Goal: Answer question/provide support

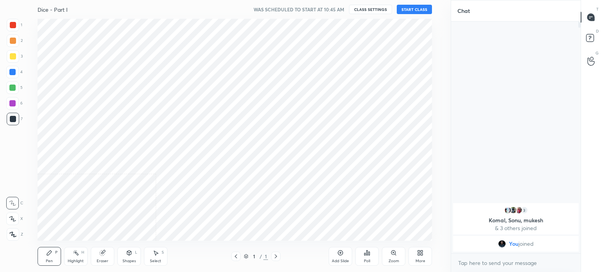
scroll to position [38888, 38691]
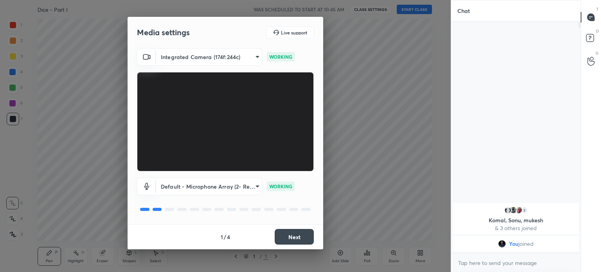
click at [289, 235] on button "Next" at bounding box center [294, 237] width 39 height 16
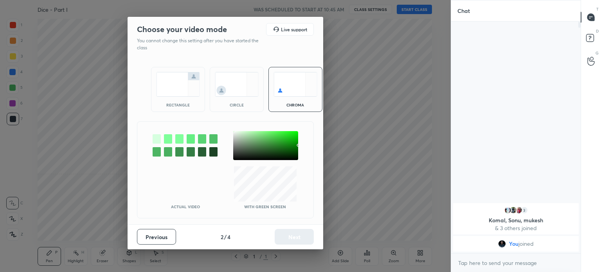
click at [174, 79] on img at bounding box center [178, 84] width 44 height 25
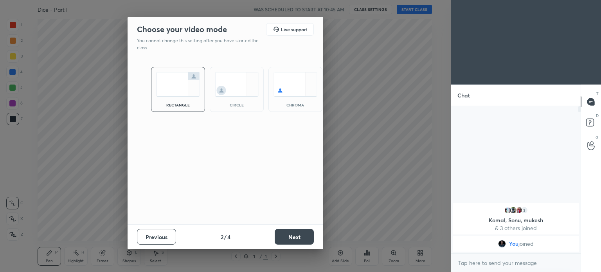
scroll to position [80, 127]
click at [287, 234] on button "Next" at bounding box center [294, 237] width 39 height 16
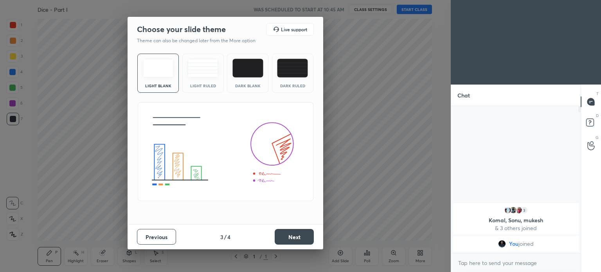
click at [292, 233] on button "Next" at bounding box center [294, 237] width 39 height 16
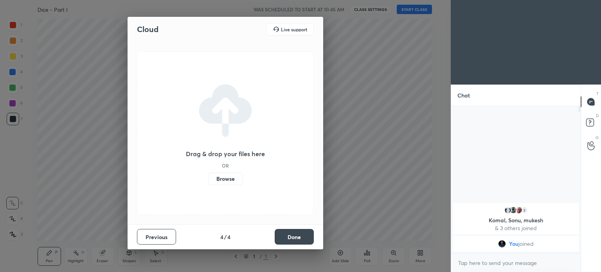
click at [297, 232] on button "Done" at bounding box center [294, 237] width 39 height 16
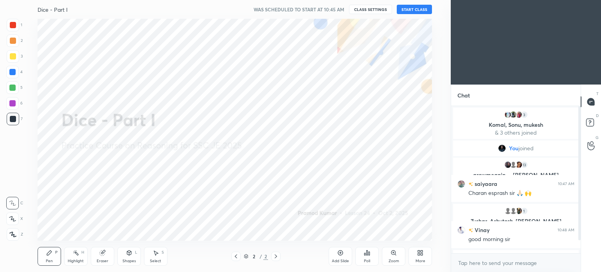
click at [422, 7] on button "START CLASS" at bounding box center [414, 9] width 35 height 9
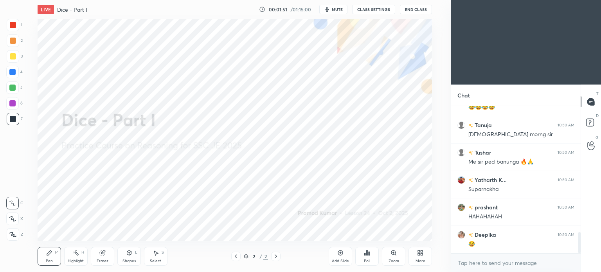
scroll to position [900, 0]
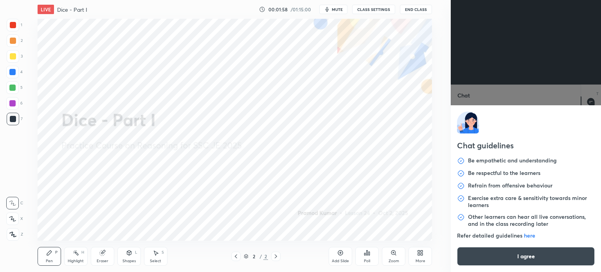
click at [511, 264] on body "1 2 3 4 5 6 7 C X Z C X Z E E Erase all H H LIVE Dice - Part I 00:01:58 / 01:15…" at bounding box center [300, 136] width 601 height 272
click at [508, 262] on button "I agree" at bounding box center [526, 256] width 138 height 19
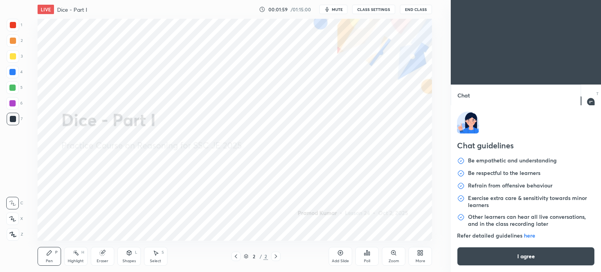
type textarea "x"
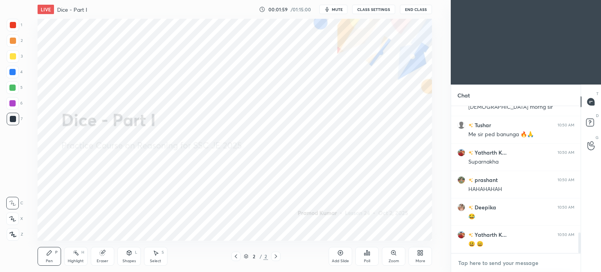
scroll to position [928, 0]
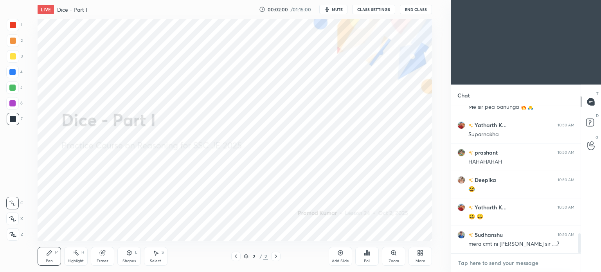
paste textarea "[URL][DOMAIN_NAME]"
type textarea "[URL][DOMAIN_NAME]"
type textarea "x"
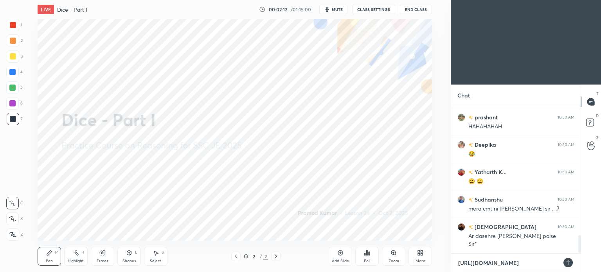
scroll to position [1068, 0]
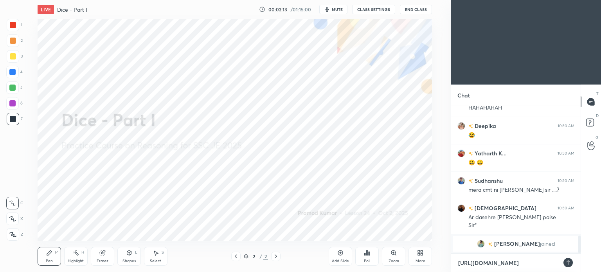
click at [477, 264] on textarea "[URL][DOMAIN_NAME]" at bounding box center [507, 263] width 101 height 13
click at [477, 259] on textarea "[URL][DOMAIN_NAME]" at bounding box center [507, 263] width 101 height 13
click at [478, 260] on textarea "[URL][DOMAIN_NAME]" at bounding box center [507, 263] width 101 height 13
type textarea "[URL][DOMAIN_NAME]"
type textarea "x"
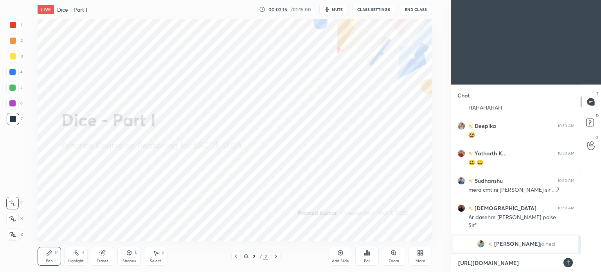
type textarea "[URL][DOMAIN_NAME]"
type textarea "x"
type textarea "[URL][DOMAIN_NAME]"
type textarea "x"
type textarea "[URL][DOMAIN_NAME]"
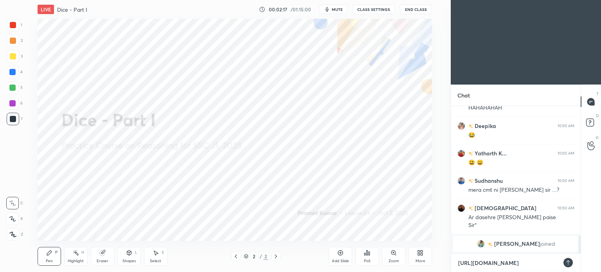
type textarea "x"
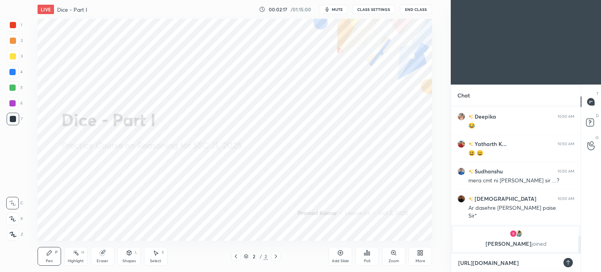
type textarea "[URL][DOMAIN_NAME]"
type textarea "x"
type textarea "[URL][DOMAIN_NAME]"
type textarea "x"
type textarea "[URL][DOMAIN_NAME]"
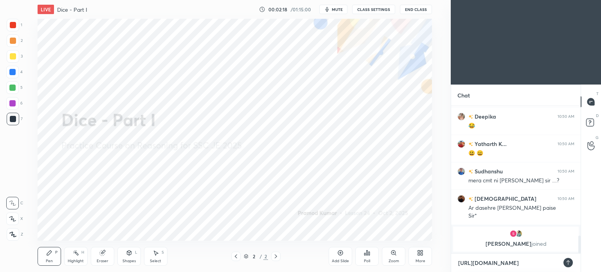
type textarea "x"
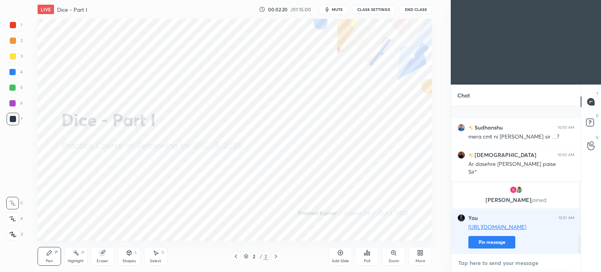
scroll to position [948, 0]
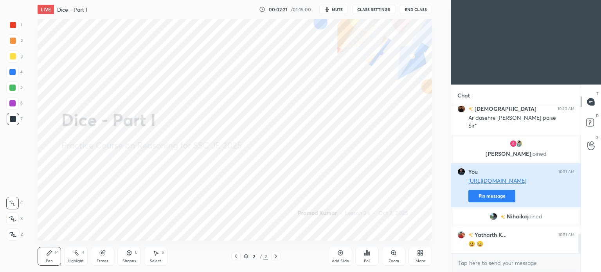
type textarea "x"
click at [494, 196] on button "Pin message" at bounding box center [491, 196] width 47 height 13
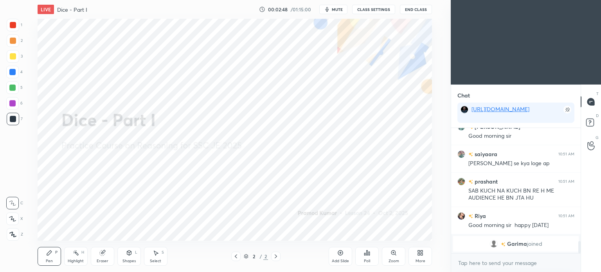
scroll to position [1133, 0]
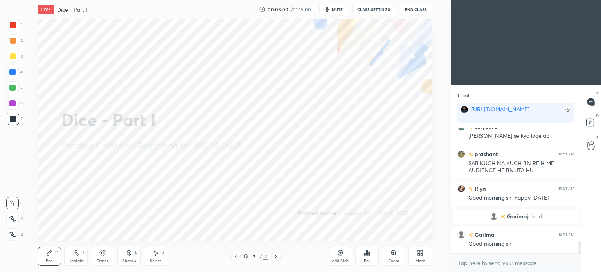
click at [337, 7] on span "mute" at bounding box center [337, 9] width 11 height 5
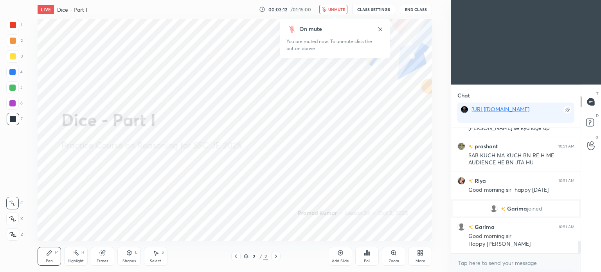
click at [343, 10] on span "unmute" at bounding box center [336, 9] width 17 height 5
click at [328, 9] on icon "button" at bounding box center [327, 9] width 4 height 5
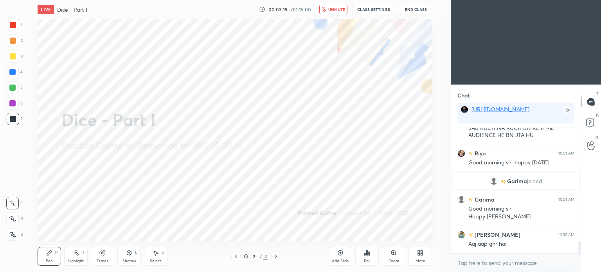
click at [326, 9] on icon "button" at bounding box center [324, 9] width 4 height 5
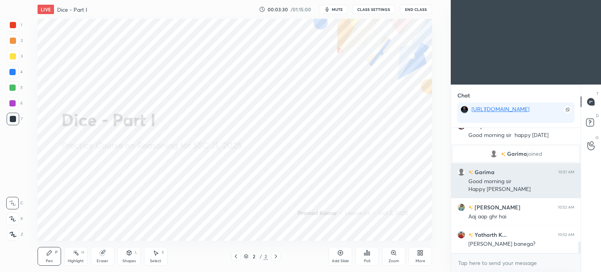
scroll to position [1223, 0]
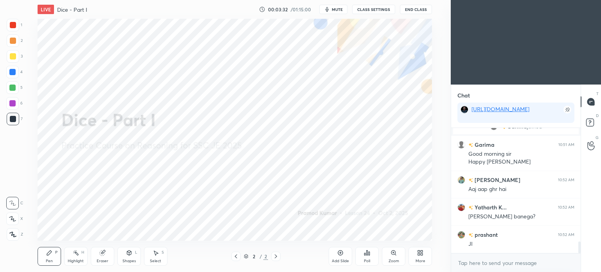
click at [420, 257] on div "More" at bounding box center [419, 256] width 23 height 19
click at [379, 167] on div "Upload File" at bounding box center [375, 174] width 31 height 19
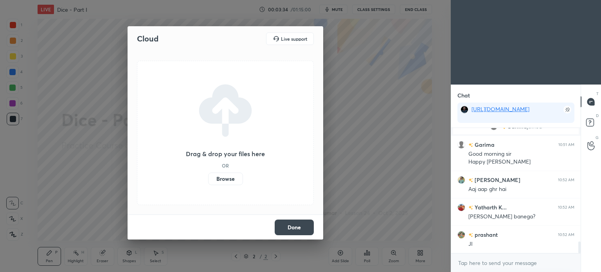
click at [227, 180] on label "Browse" at bounding box center [225, 178] width 35 height 13
click at [208, 180] on input "Browse" at bounding box center [208, 178] width 0 height 13
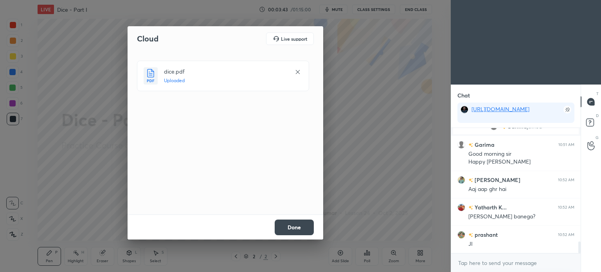
click at [294, 226] on button "Done" at bounding box center [294, 227] width 39 height 16
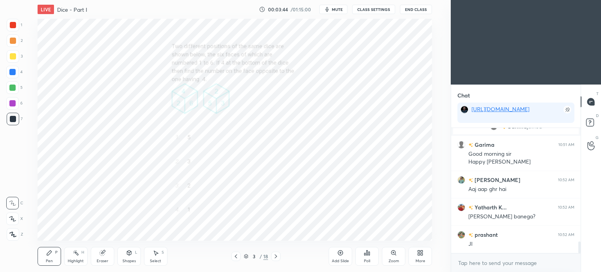
click at [238, 255] on icon at bounding box center [236, 256] width 6 height 6
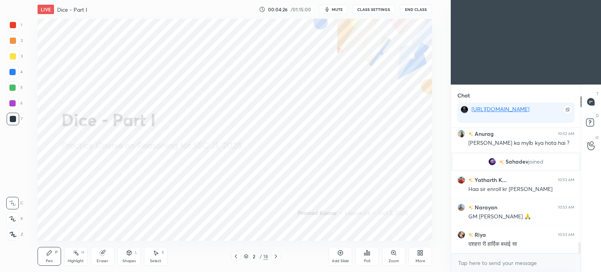
scroll to position [1327, 0]
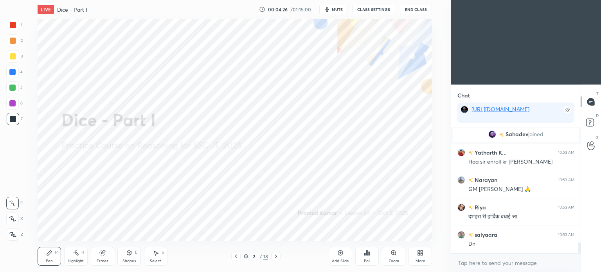
click at [276, 254] on icon at bounding box center [276, 256] width 6 height 6
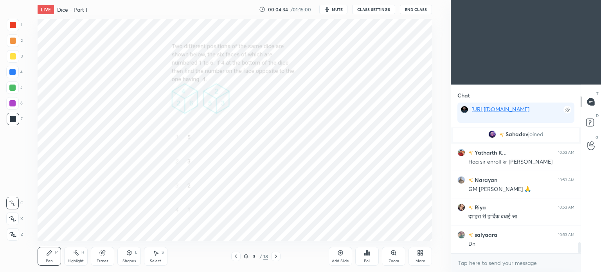
scroll to position [1354, 0]
click at [367, 257] on div "Poll" at bounding box center [366, 256] width 23 height 19
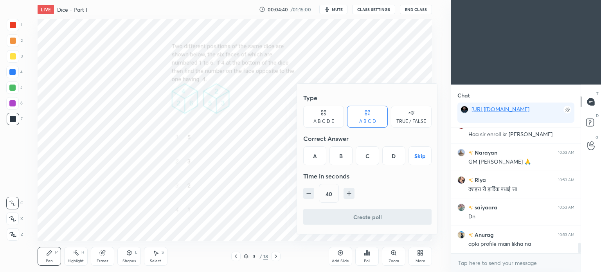
click at [342, 156] on div "B" at bounding box center [340, 155] width 23 height 19
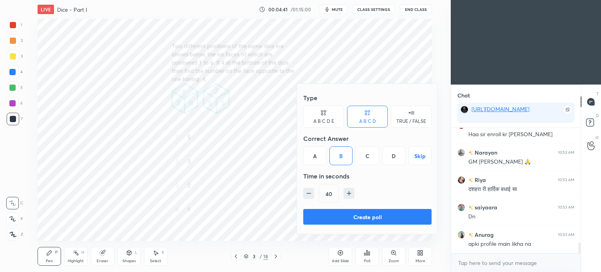
click at [347, 195] on icon "button" at bounding box center [349, 193] width 8 height 8
type input "55"
click at [362, 215] on button "Create poll" at bounding box center [367, 217] width 128 height 16
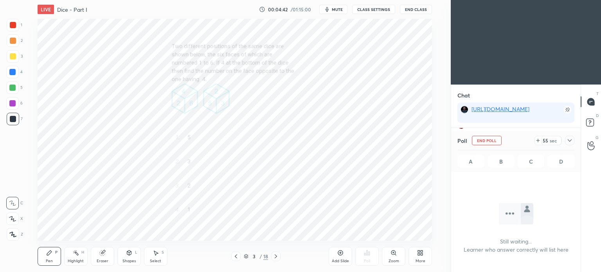
scroll to position [0, 0]
click at [569, 137] on icon at bounding box center [569, 140] width 6 height 6
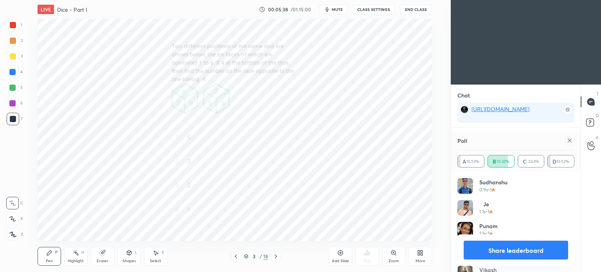
scroll to position [1618, 0]
click at [568, 140] on icon at bounding box center [569, 140] width 6 height 6
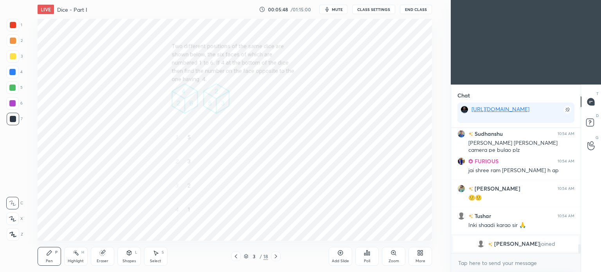
click at [13, 28] on div at bounding box center [13, 25] width 6 height 6
click at [15, 28] on div at bounding box center [13, 25] width 6 height 6
click at [13, 73] on div at bounding box center [12, 72] width 6 height 6
click at [15, 75] on div at bounding box center [12, 72] width 6 height 6
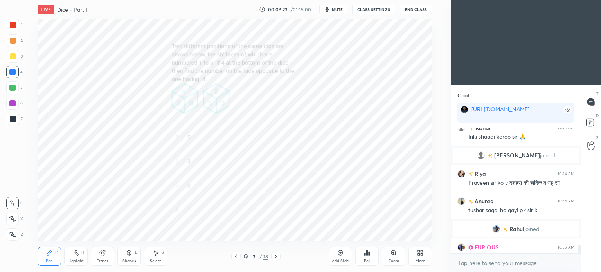
scroll to position [1664, 0]
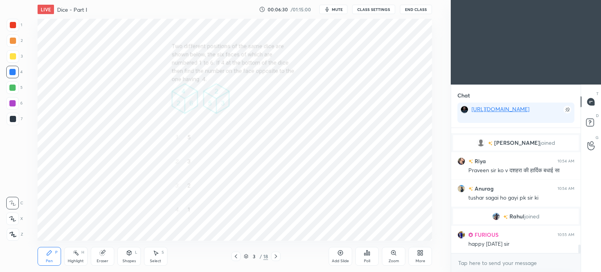
click at [28, 54] on div "Setting up your live class Poll for secs No correct answer Start poll" at bounding box center [234, 130] width 419 height 222
click at [19, 55] on div "3" at bounding box center [15, 56] width 16 height 13
click at [10, 30] on div at bounding box center [13, 25] width 13 height 13
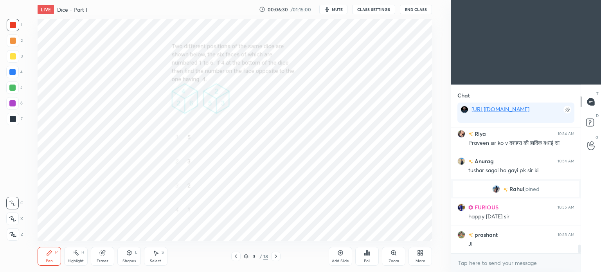
click at [11, 30] on div at bounding box center [13, 25] width 13 height 13
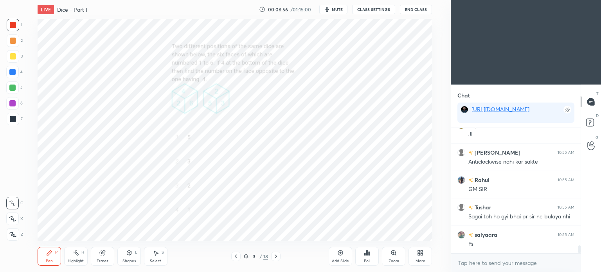
scroll to position [1828, 0]
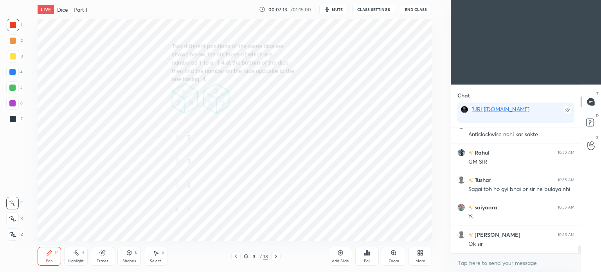
click at [334, 10] on span "mute" at bounding box center [337, 9] width 11 height 5
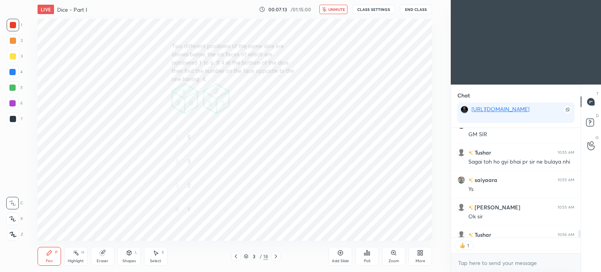
scroll to position [2, 2]
click at [334, 10] on span "unmute" at bounding box center [336, 9] width 17 height 5
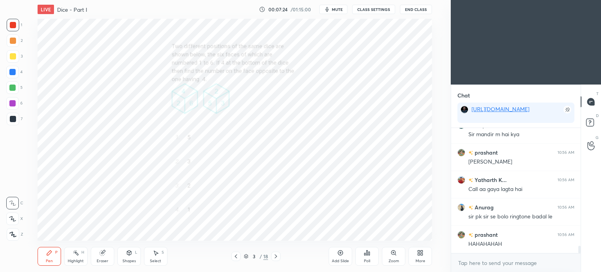
scroll to position [2053, 0]
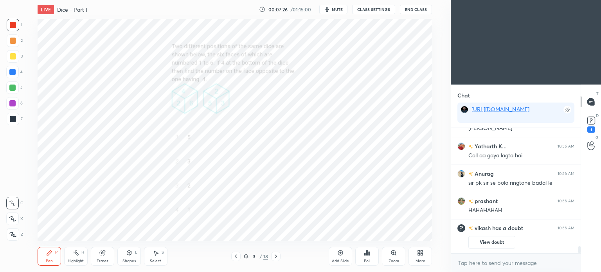
drag, startPoint x: 277, startPoint y: 257, endPoint x: 307, endPoint y: 254, distance: 29.8
click at [277, 257] on icon at bounding box center [276, 256] width 6 height 6
click at [508, 245] on button "View doubt" at bounding box center [491, 242] width 47 height 13
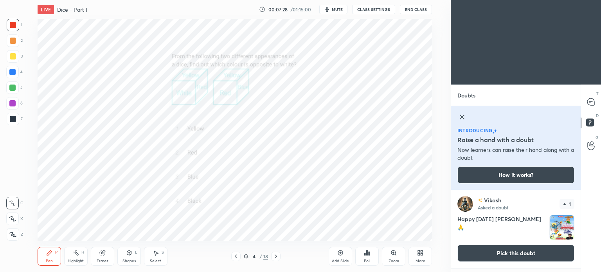
drag, startPoint x: 521, startPoint y: 259, endPoint x: 479, endPoint y: 234, distance: 48.4
click at [520, 259] on button "Pick this doubt" at bounding box center [515, 252] width 117 height 17
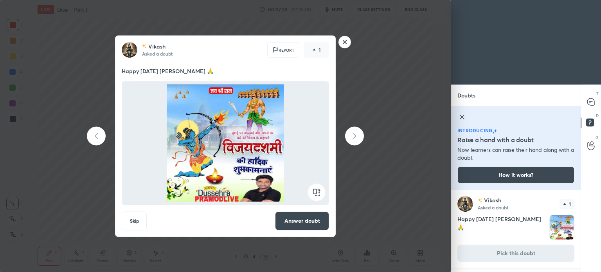
click at [294, 228] on button "Answer doubt" at bounding box center [302, 220] width 54 height 19
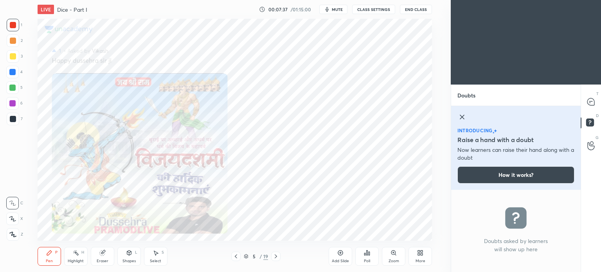
click at [464, 115] on icon at bounding box center [461, 116] width 9 height 9
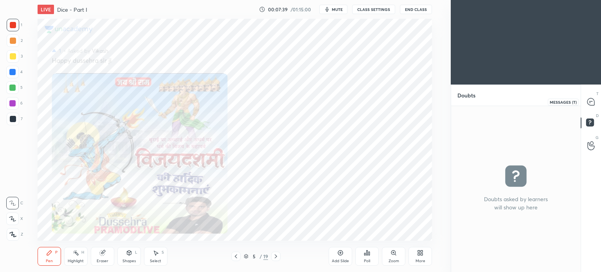
click at [589, 105] on icon at bounding box center [590, 101] width 7 height 7
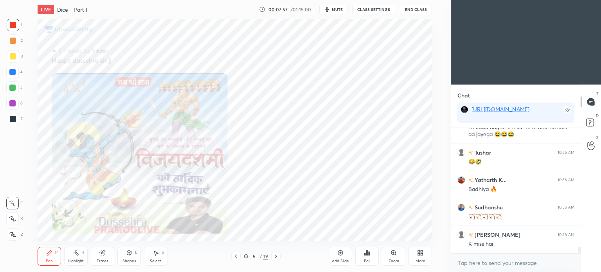
scroll to position [2235, 0]
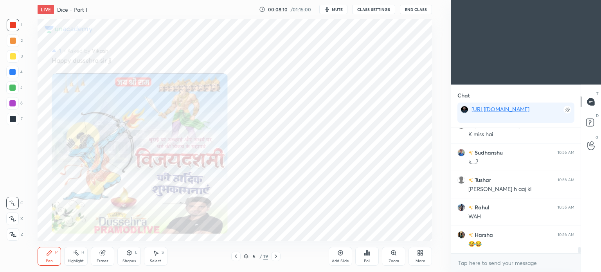
click at [278, 258] on icon at bounding box center [276, 256] width 6 height 6
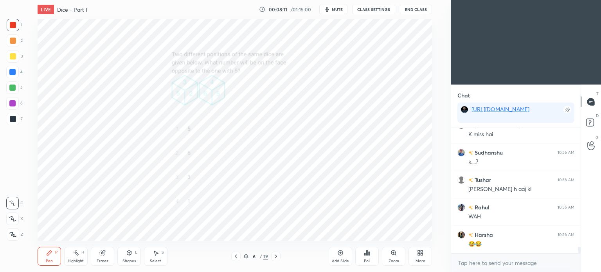
click at [236, 257] on icon at bounding box center [236, 256] width 6 height 6
click at [238, 256] on icon at bounding box center [236, 256] width 6 height 6
click at [238, 259] on div at bounding box center [235, 255] width 9 height 9
click at [276, 256] on icon at bounding box center [276, 256] width 6 height 6
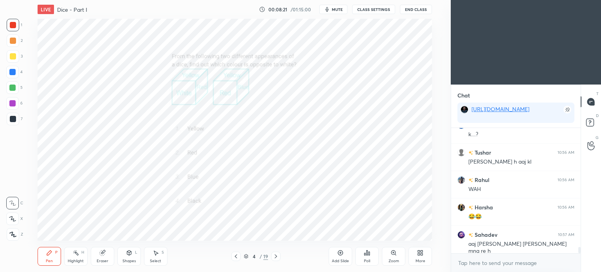
scroll to position [2372, 0]
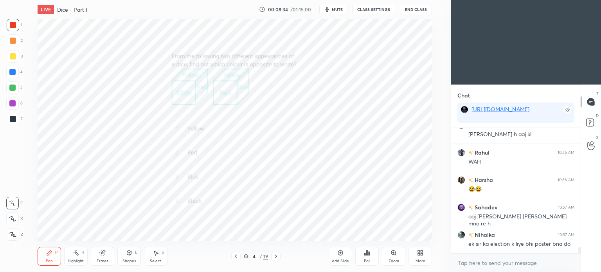
click at [366, 255] on icon at bounding box center [367, 253] width 6 height 6
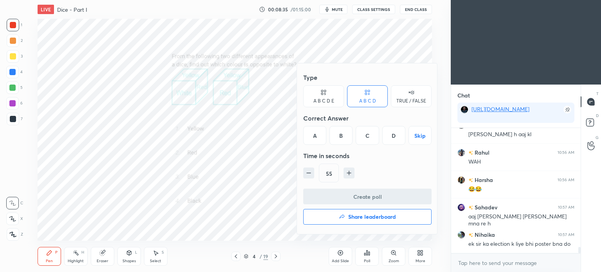
click at [366, 139] on div "C" at bounding box center [367, 135] width 23 height 19
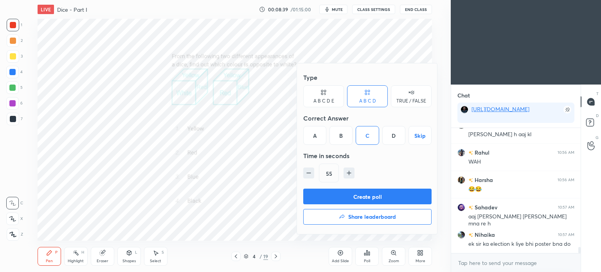
click at [375, 198] on button "Create poll" at bounding box center [367, 197] width 128 height 16
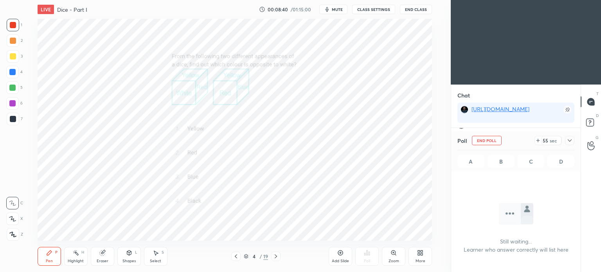
scroll to position [102, 127]
click at [572, 139] on icon at bounding box center [569, 140] width 6 height 6
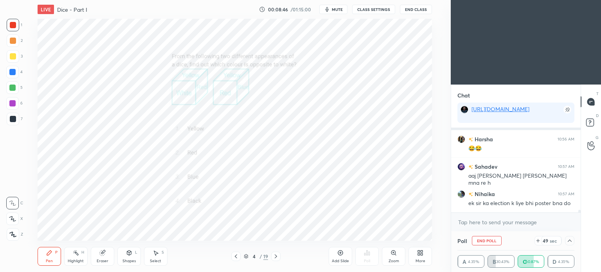
scroll to position [2440, 0]
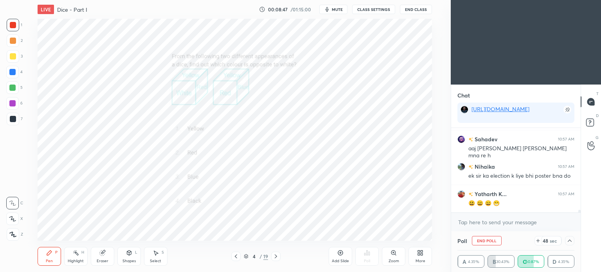
click at [341, 7] on span "mute" at bounding box center [337, 9] width 11 height 5
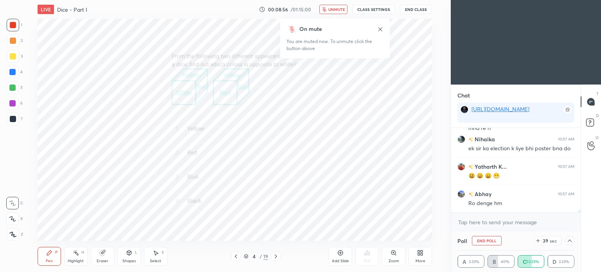
scroll to position [2501, 0]
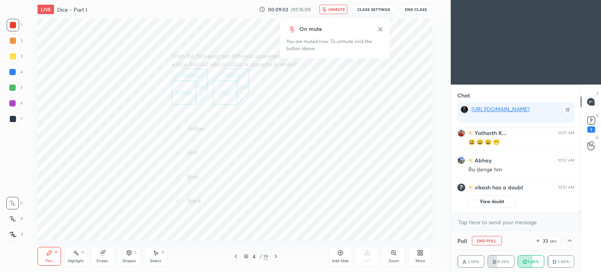
click at [487, 200] on button "View doubt" at bounding box center [491, 201] width 47 height 13
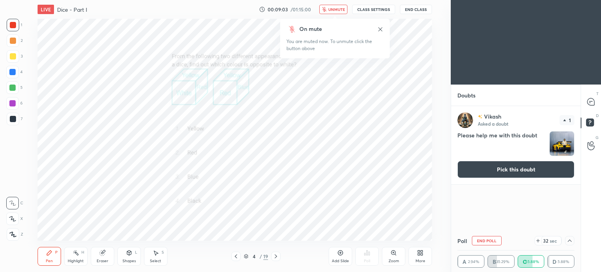
click at [541, 172] on button "Pick this doubt" at bounding box center [515, 169] width 117 height 17
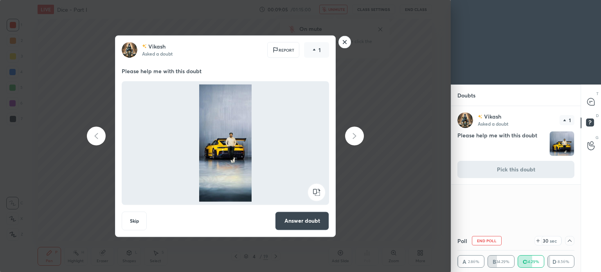
click at [304, 219] on button "Answer doubt" at bounding box center [302, 220] width 54 height 19
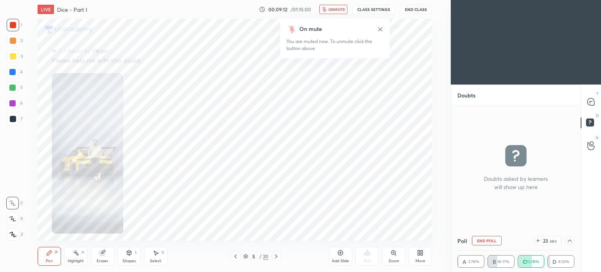
click at [235, 256] on icon at bounding box center [235, 256] width 6 height 6
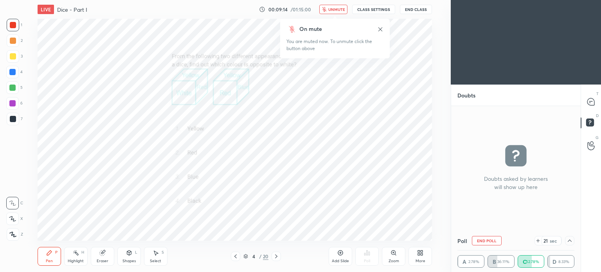
click at [338, 9] on span "unmute" at bounding box center [336, 9] width 17 height 5
click at [592, 106] on icon at bounding box center [591, 102] width 8 height 8
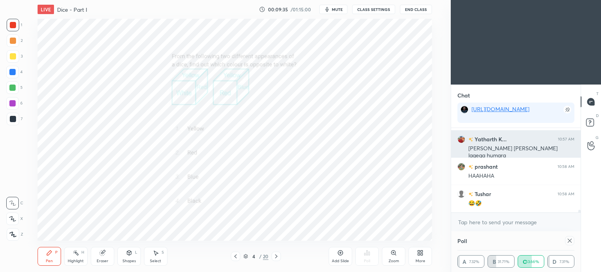
scroll to position [36, 115]
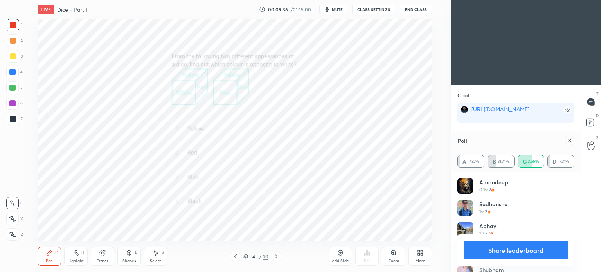
click at [569, 142] on icon at bounding box center [569, 140] width 6 height 6
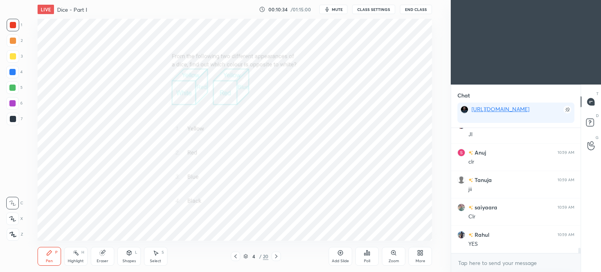
click at [275, 256] on icon at bounding box center [276, 256] width 6 height 6
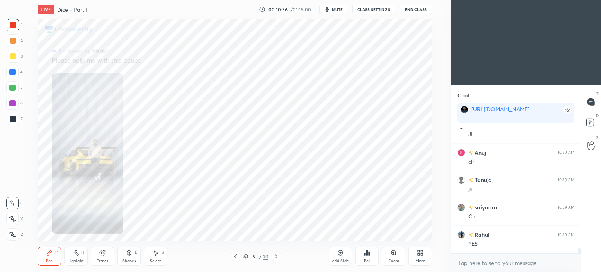
click at [278, 259] on icon at bounding box center [276, 256] width 6 height 6
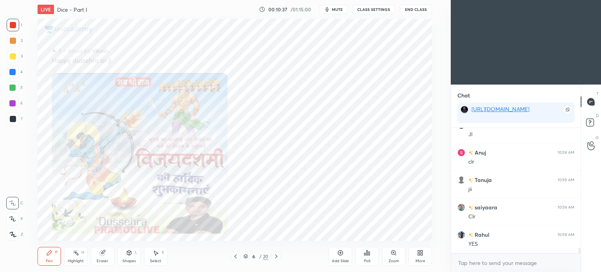
click at [280, 256] on div at bounding box center [275, 255] width 9 height 9
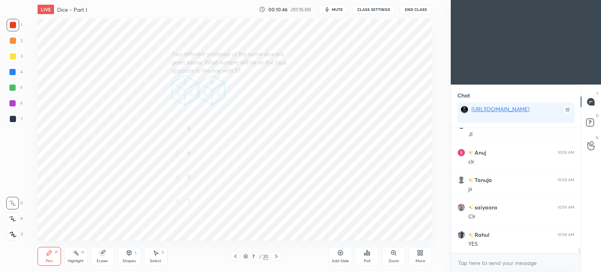
scroll to position [2669, 0]
click at [368, 257] on div "Poll" at bounding box center [366, 256] width 23 height 19
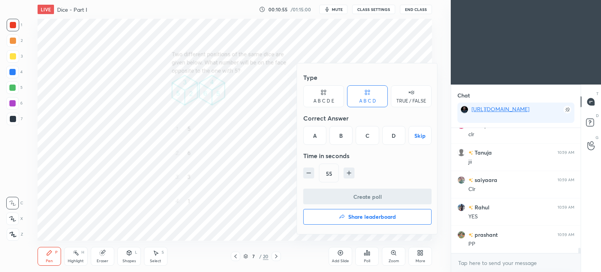
click at [394, 136] on div "D" at bounding box center [393, 135] width 23 height 19
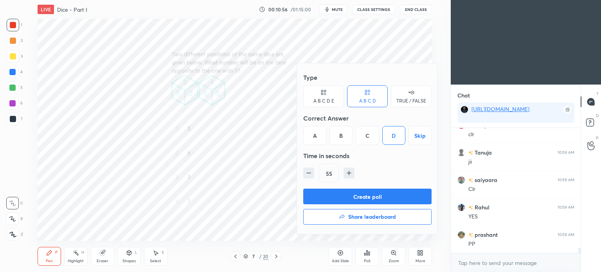
click at [391, 194] on button "Create poll" at bounding box center [367, 197] width 128 height 16
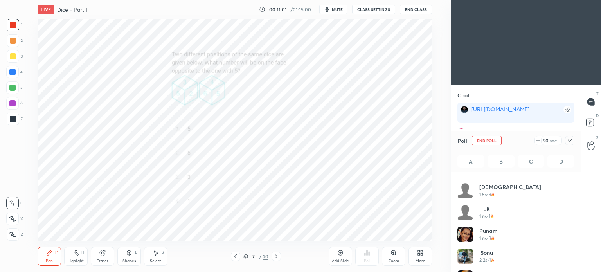
scroll to position [366, 0]
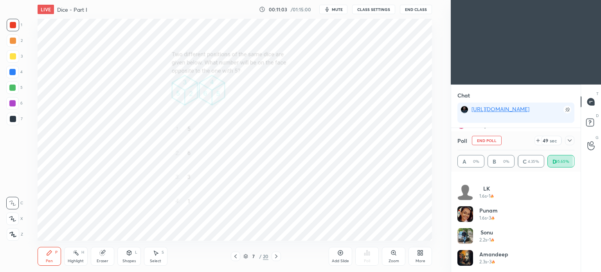
click at [570, 140] on icon at bounding box center [569, 140] width 6 height 6
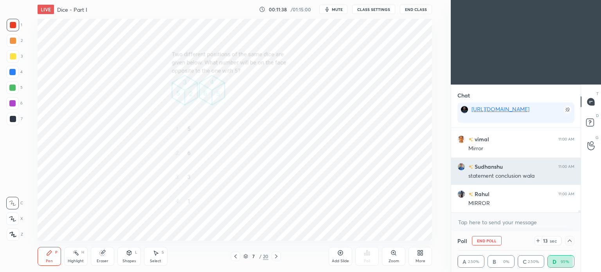
scroll to position [2983, 0]
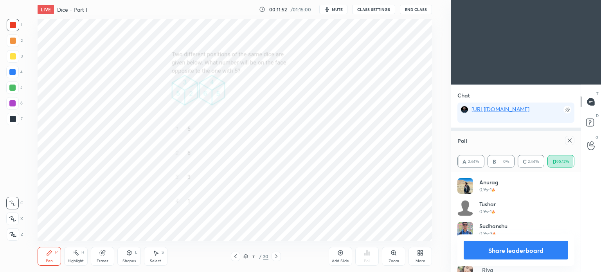
click at [568, 139] on icon at bounding box center [569, 140] width 4 height 4
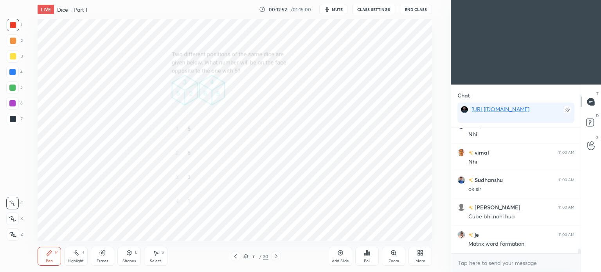
click at [277, 256] on icon at bounding box center [276, 256] width 6 height 6
click at [417, 11] on button "End Class" at bounding box center [416, 9] width 32 height 9
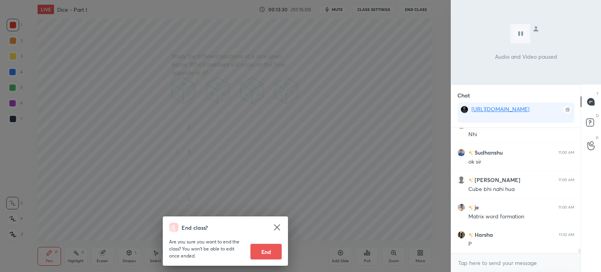
click at [352, 170] on div "End class? Are you sure you want to end the class? You won’t be able to edit on…" at bounding box center [225, 136] width 451 height 272
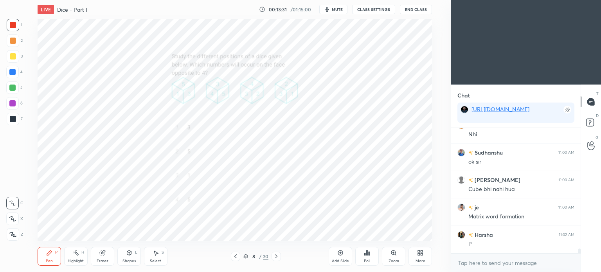
click at [365, 257] on div "Poll" at bounding box center [366, 256] width 23 height 19
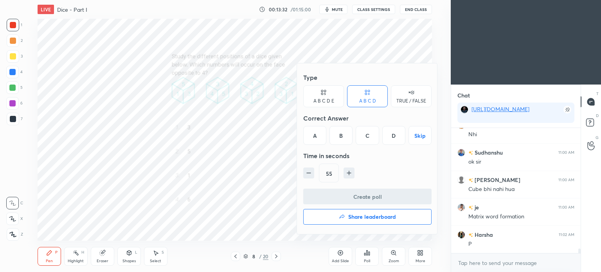
click at [365, 139] on div "C" at bounding box center [367, 135] width 23 height 19
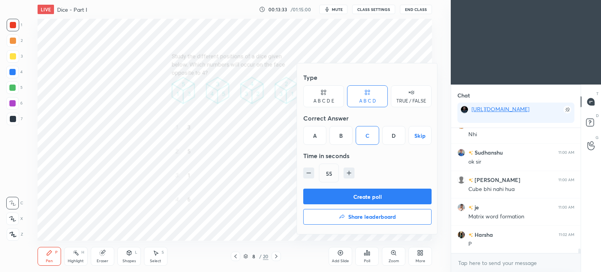
click at [379, 194] on button "Create poll" at bounding box center [367, 197] width 128 height 16
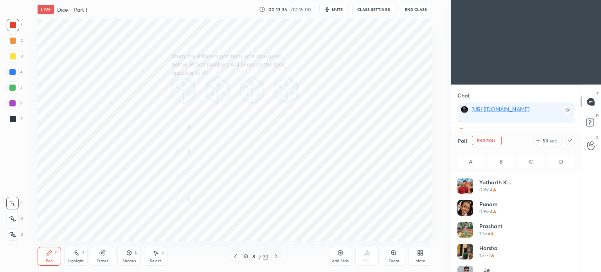
scroll to position [92, 115]
click at [338, 16] on div "LIVE Dice - Part I 00:13:38 / 01:15:00 mute CLASS SETTINGS End Class" at bounding box center [235, 9] width 394 height 19
click at [338, 9] on span "mute" at bounding box center [337, 9] width 11 height 5
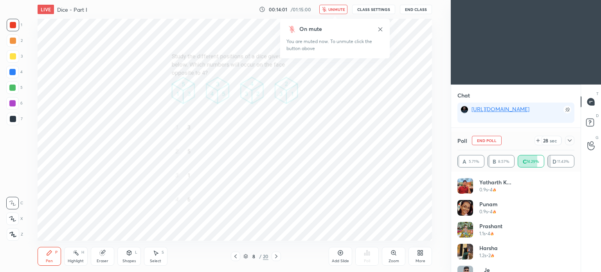
scroll to position [2, 2]
click at [572, 142] on icon at bounding box center [569, 140] width 6 height 6
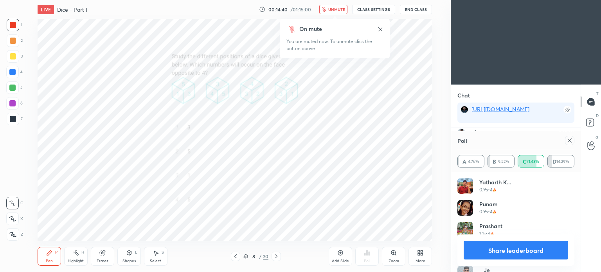
scroll to position [3374, 0]
click at [568, 139] on icon at bounding box center [569, 140] width 6 height 6
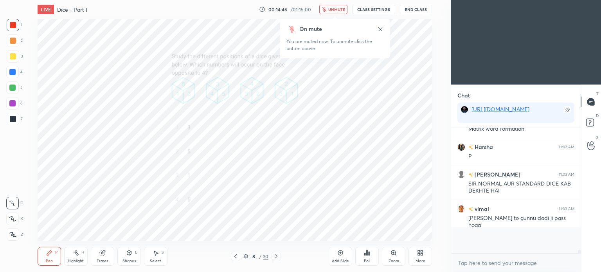
scroll to position [122, 127]
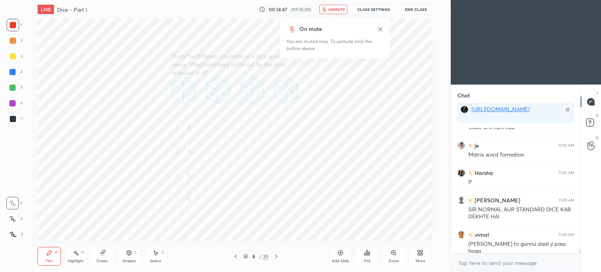
click at [338, 12] on span "unmute" at bounding box center [336, 9] width 17 height 5
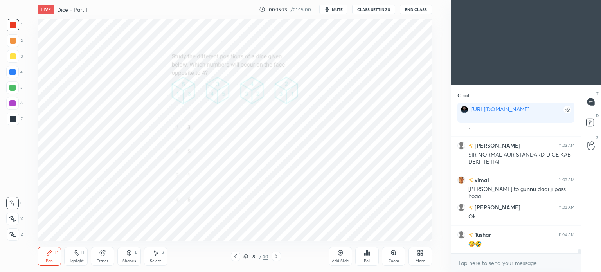
scroll to position [3415, 0]
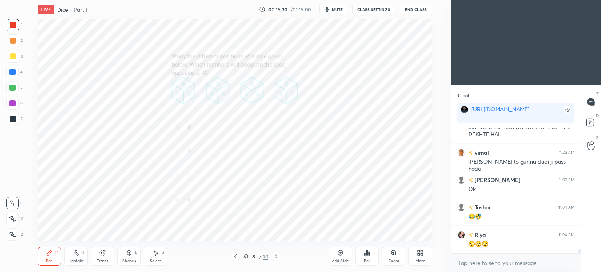
click at [10, 57] on div at bounding box center [13, 56] width 6 height 6
click at [13, 75] on div at bounding box center [12, 72] width 6 height 6
click at [15, 73] on div at bounding box center [12, 72] width 6 height 6
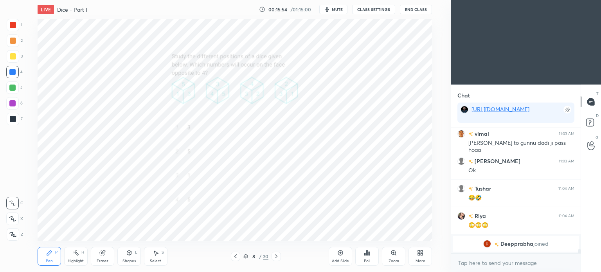
scroll to position [3006, 0]
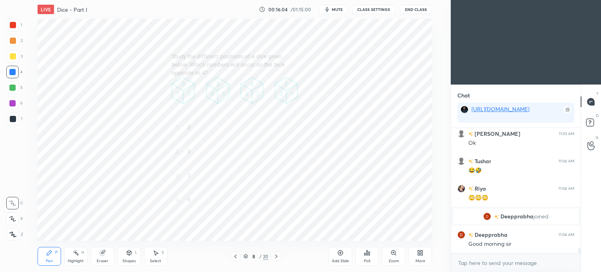
click at [105, 256] on div "Eraser" at bounding box center [102, 256] width 23 height 19
click at [41, 260] on div "Pen P" at bounding box center [49, 256] width 23 height 19
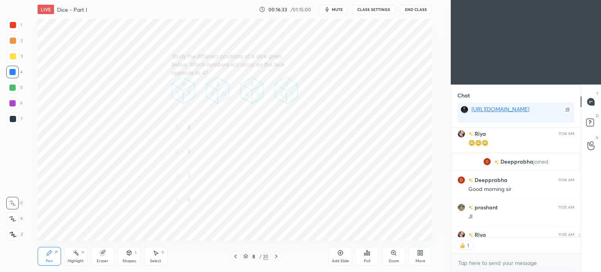
scroll to position [107, 127]
click at [276, 259] on icon at bounding box center [276, 256] width 6 height 6
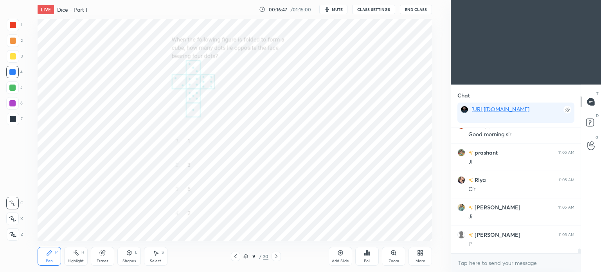
scroll to position [3143, 0]
click at [369, 253] on icon at bounding box center [368, 253] width 1 height 4
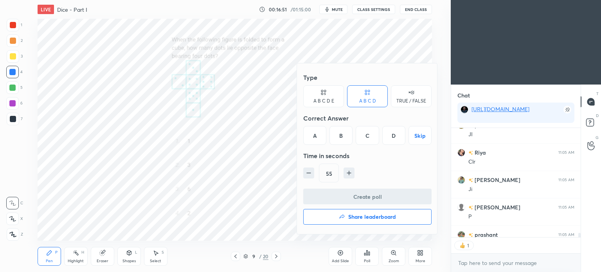
scroll to position [2, 2]
click at [318, 135] on div "A" at bounding box center [314, 135] width 23 height 19
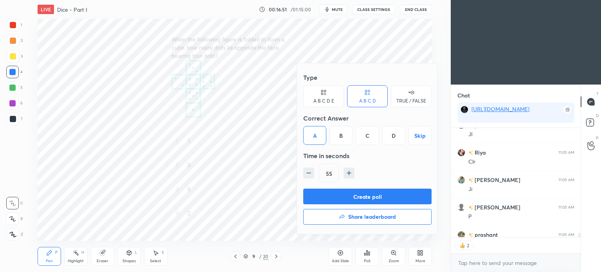
click at [363, 194] on button "Create poll" at bounding box center [367, 197] width 128 height 16
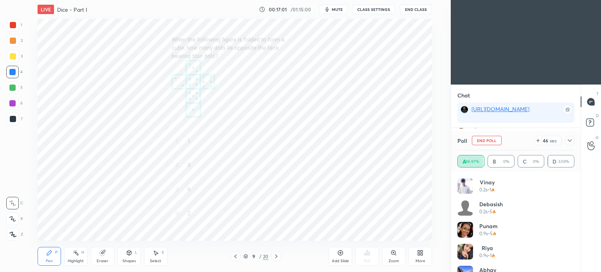
scroll to position [3184, 0]
click at [571, 137] on div at bounding box center [569, 140] width 9 height 9
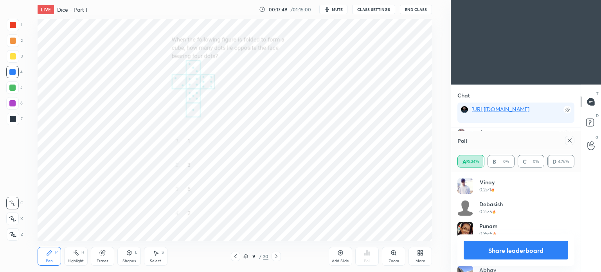
click at [570, 141] on icon at bounding box center [569, 140] width 6 height 6
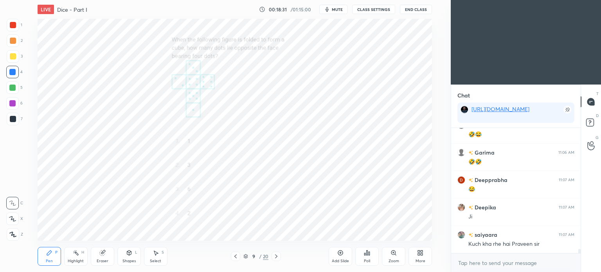
click at [72, 258] on div "Highlight H" at bounding box center [75, 256] width 23 height 19
click at [40, 259] on div "Pen P" at bounding box center [49, 256] width 23 height 19
click at [14, 26] on div at bounding box center [13, 25] width 6 height 6
click at [17, 34] on div "1" at bounding box center [15, 27] width 16 height 16
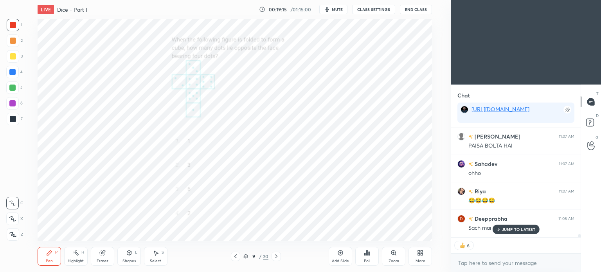
scroll to position [3741, 0]
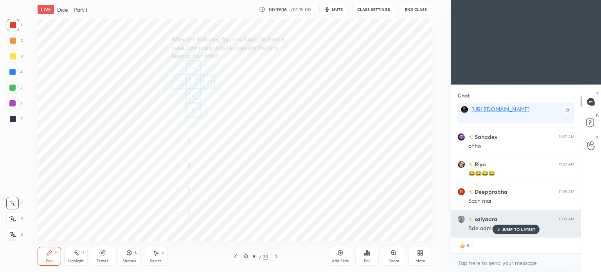
click at [506, 230] on p "JUMP TO LATEST" at bounding box center [519, 229] width 34 height 5
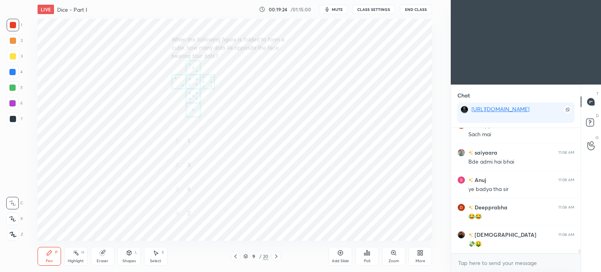
scroll to position [2, 2]
click at [277, 257] on icon at bounding box center [276, 256] width 2 height 4
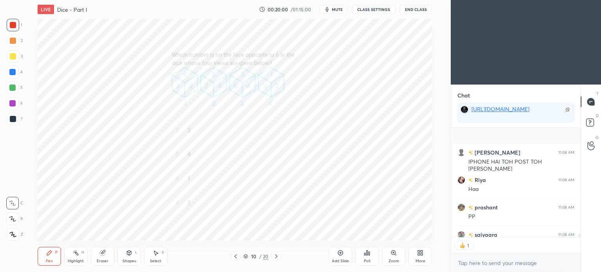
scroll to position [4014, 0]
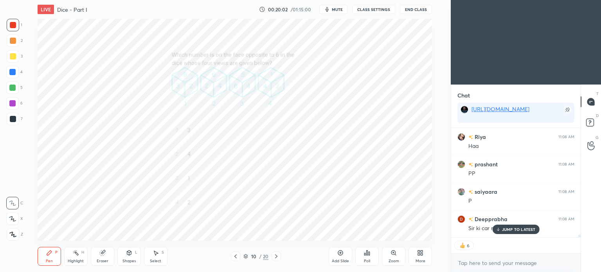
click at [514, 234] on div "JUMP TO LATEST" at bounding box center [515, 228] width 47 height 9
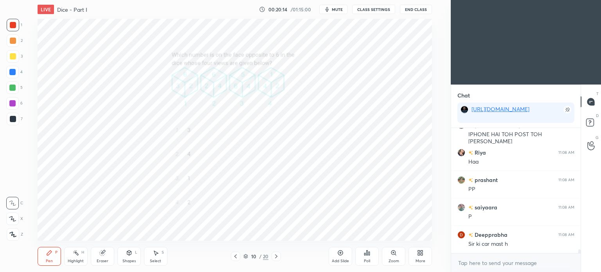
scroll to position [4026, 0]
click at [363, 260] on div "Poll" at bounding box center [366, 256] width 23 height 19
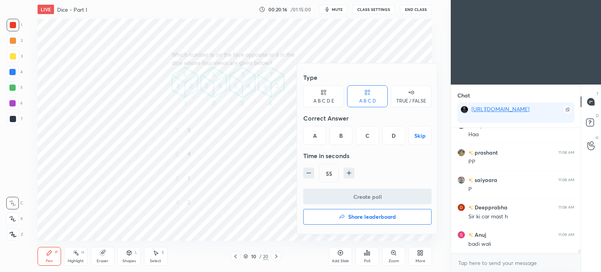
click at [370, 140] on div "C" at bounding box center [367, 135] width 23 height 19
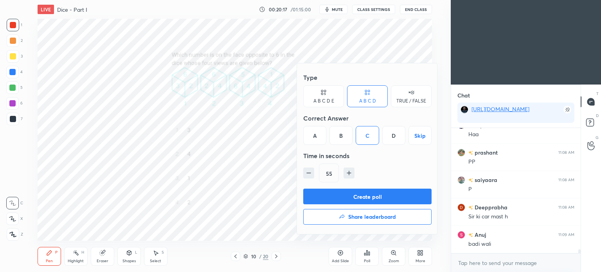
click at [387, 200] on button "Create poll" at bounding box center [367, 197] width 128 height 16
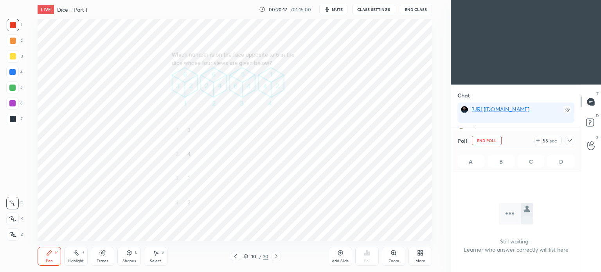
scroll to position [101, 127]
click at [570, 139] on icon at bounding box center [569, 140] width 6 height 6
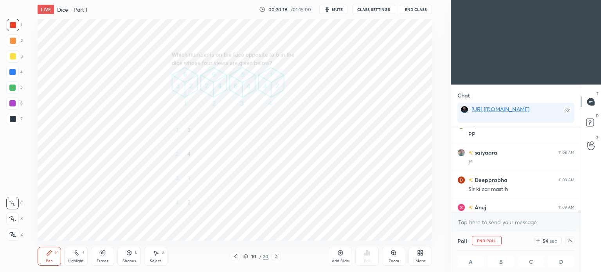
click at [336, 12] on button "mute" at bounding box center [333, 9] width 28 height 9
click at [414, 8] on button "End Class" at bounding box center [416, 9] width 32 height 9
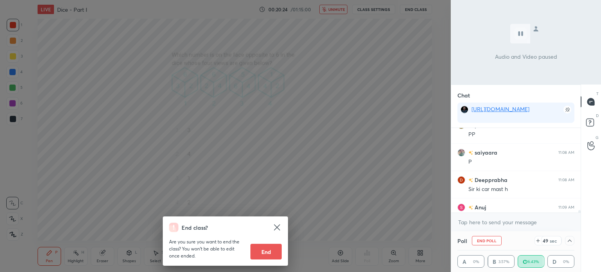
click at [372, 89] on div "End class? Are you sure you want to end the class? You won’t be able to edit on…" at bounding box center [225, 136] width 451 height 272
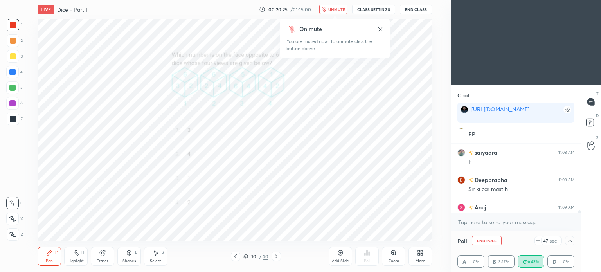
scroll to position [4094, 0]
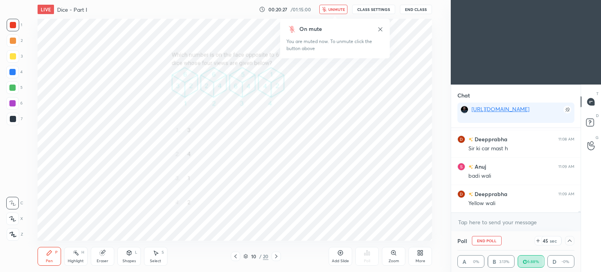
click at [380, 29] on icon at bounding box center [380, 29] width 4 height 4
click at [335, 11] on span "unmute" at bounding box center [336, 9] width 17 height 5
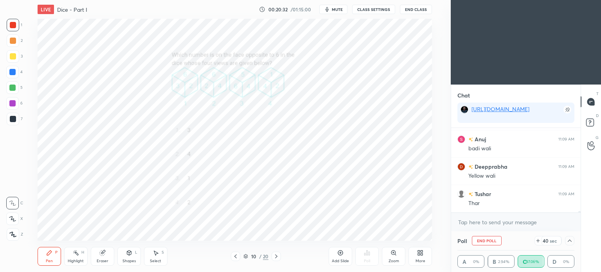
click at [336, 5] on button "mute" at bounding box center [333, 9] width 28 height 9
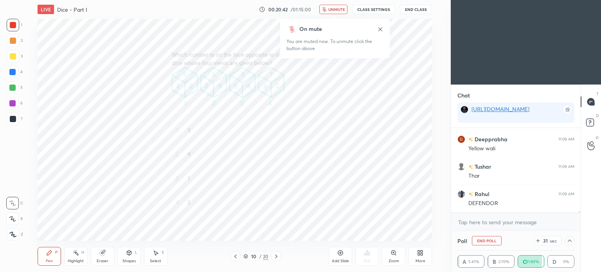
click at [380, 28] on icon at bounding box center [380, 29] width 6 height 6
click at [344, 7] on button "unmute" at bounding box center [333, 9] width 28 height 9
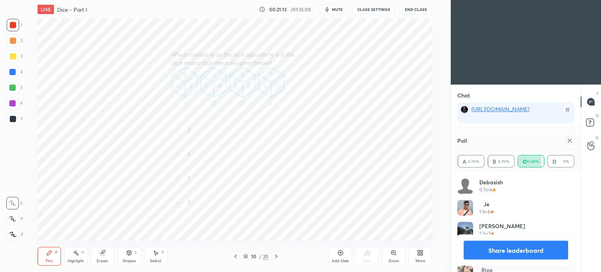
scroll to position [4423, 0]
click at [567, 143] on icon at bounding box center [569, 140] width 6 height 6
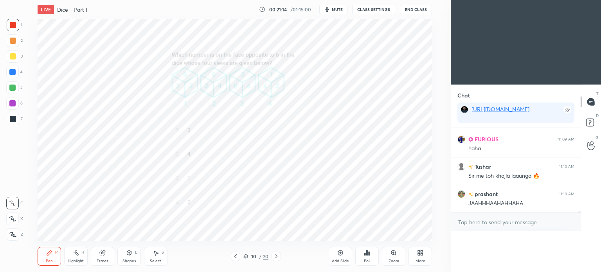
scroll to position [0, 2]
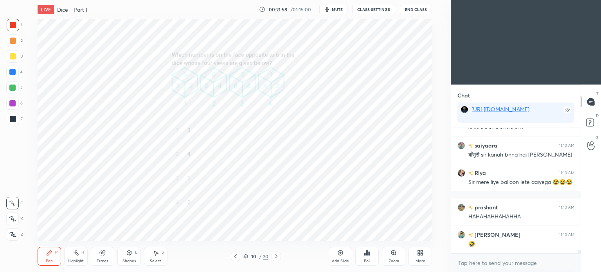
click at [24, 35] on div "1 2 3 4 5 6 7 C X Z C X Z E E Erase all H H" at bounding box center [12, 130] width 25 height 222
click at [11, 73] on div at bounding box center [12, 72] width 6 height 6
click at [15, 74] on div at bounding box center [12, 72] width 6 height 6
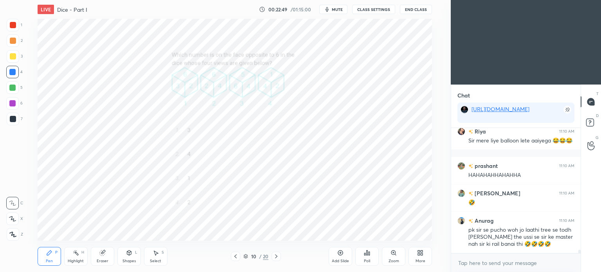
scroll to position [4595, 0]
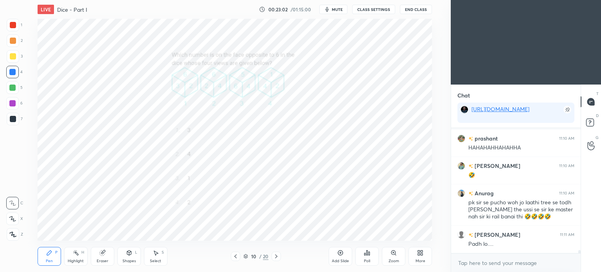
click at [277, 257] on icon at bounding box center [276, 256] width 6 height 6
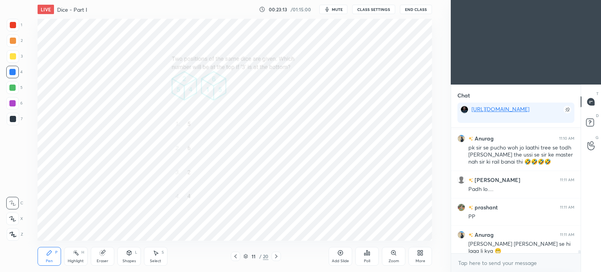
scroll to position [4677, 0]
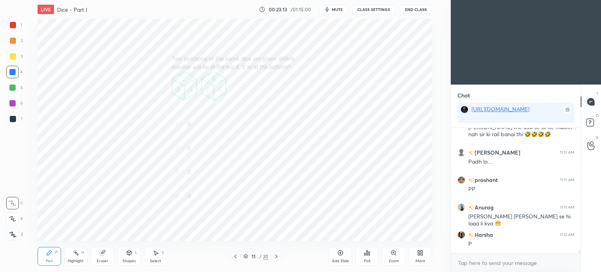
click at [338, 7] on button "mute" at bounding box center [333, 9] width 28 height 9
click at [367, 261] on div "Poll" at bounding box center [367, 261] width 6 height 4
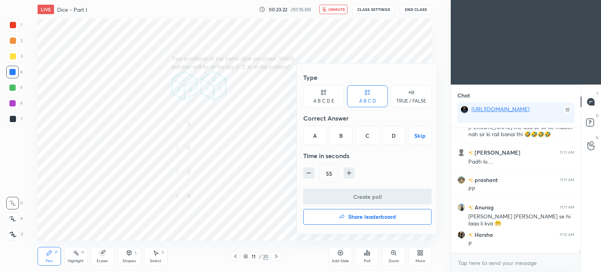
click at [315, 136] on div "A" at bounding box center [314, 135] width 23 height 19
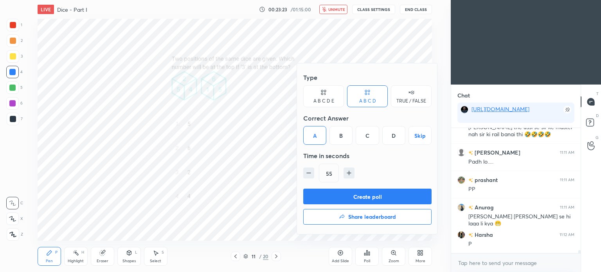
click at [380, 194] on button "Create poll" at bounding box center [367, 197] width 128 height 16
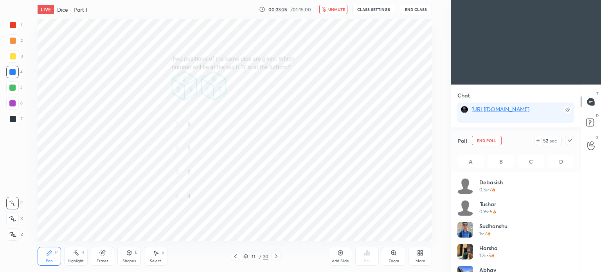
scroll to position [4745, 0]
click at [570, 141] on icon at bounding box center [569, 140] width 6 height 6
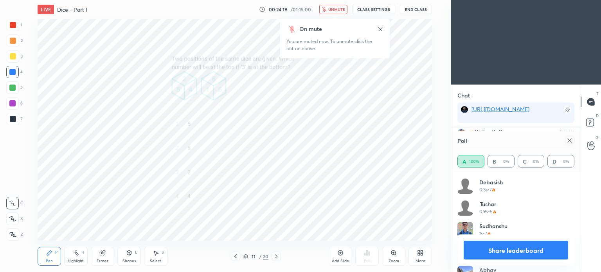
scroll to position [4889, 0]
click at [381, 28] on icon at bounding box center [380, 29] width 6 height 6
click at [568, 142] on icon at bounding box center [569, 140] width 6 height 6
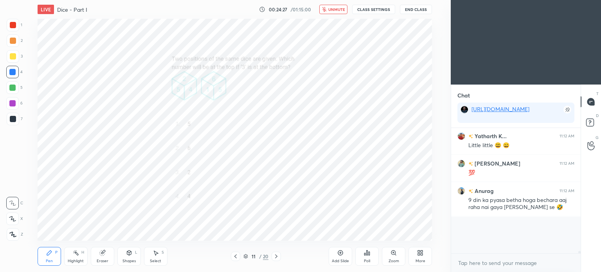
scroll to position [123, 127]
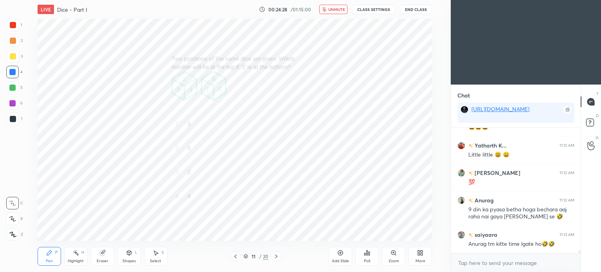
click at [330, 10] on span "unmute" at bounding box center [336, 9] width 17 height 5
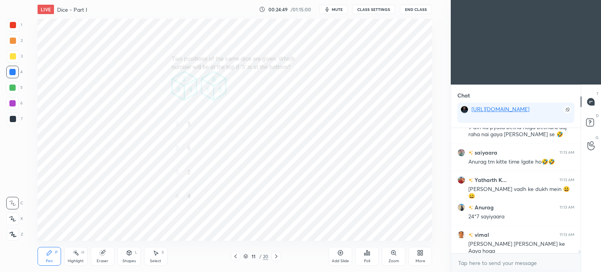
click at [10, 122] on div at bounding box center [13, 119] width 13 height 13
click at [12, 120] on div at bounding box center [13, 119] width 6 height 6
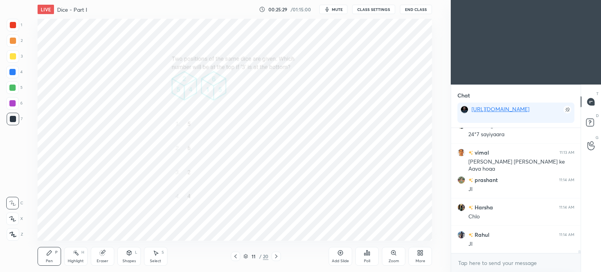
scroll to position [5040, 0]
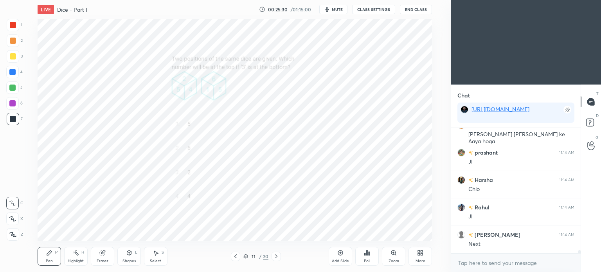
click at [278, 256] on icon at bounding box center [276, 256] width 6 height 6
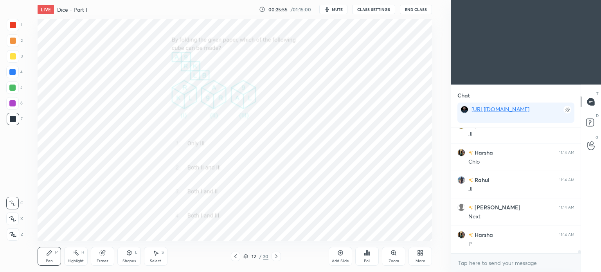
click at [367, 249] on div "Poll" at bounding box center [366, 256] width 23 height 19
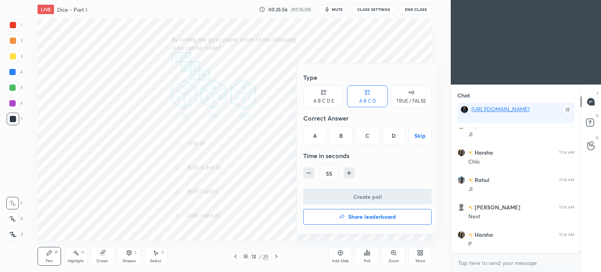
click at [362, 135] on div "C" at bounding box center [367, 135] width 23 height 19
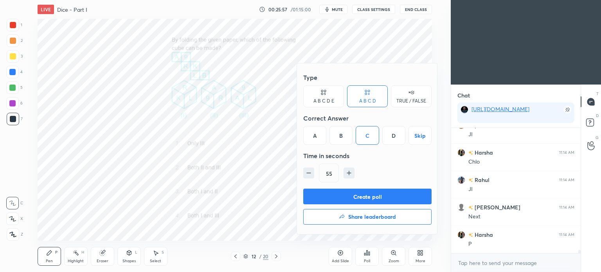
click at [381, 195] on button "Create poll" at bounding box center [367, 197] width 128 height 16
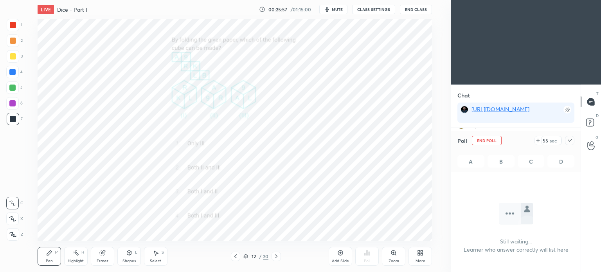
scroll to position [3, 2]
click at [328, 13] on button "mute" at bounding box center [333, 9] width 28 height 9
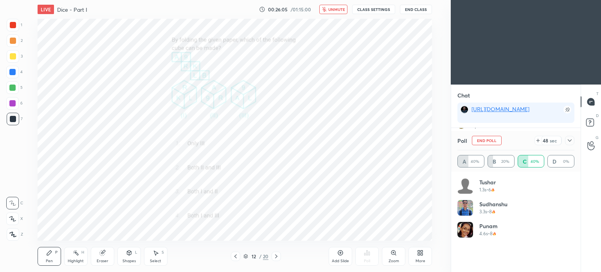
click at [344, 7] on button "unmute" at bounding box center [333, 9] width 28 height 9
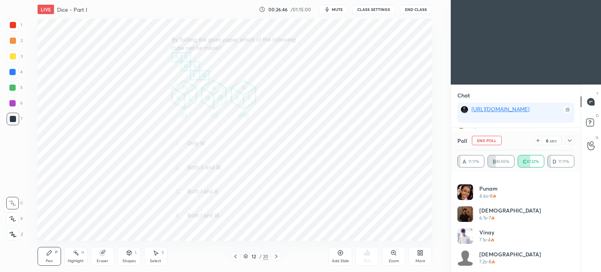
click at [568, 141] on icon at bounding box center [569, 140] width 6 height 6
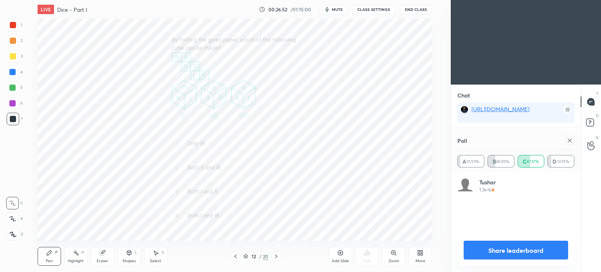
scroll to position [91, 115]
click at [569, 139] on icon at bounding box center [569, 140] width 6 height 6
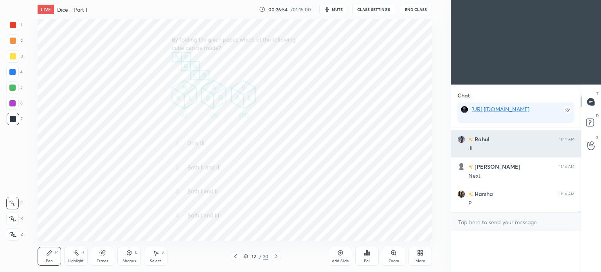
scroll to position [0, 0]
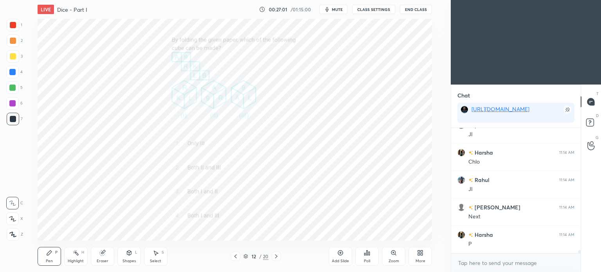
click at [16, 75] on div at bounding box center [12, 72] width 13 height 13
click at [13, 74] on div at bounding box center [12, 72] width 6 height 6
click at [12, 27] on div at bounding box center [13, 25] width 6 height 6
click at [13, 27] on div at bounding box center [13, 25] width 6 height 6
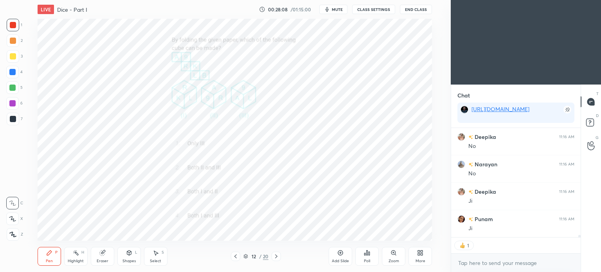
scroll to position [5220, 0]
click at [102, 258] on div "Eraser" at bounding box center [102, 256] width 23 height 19
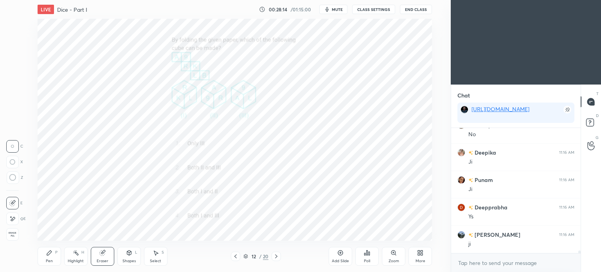
scroll to position [5259, 0]
click at [50, 258] on div "Pen P" at bounding box center [49, 256] width 23 height 19
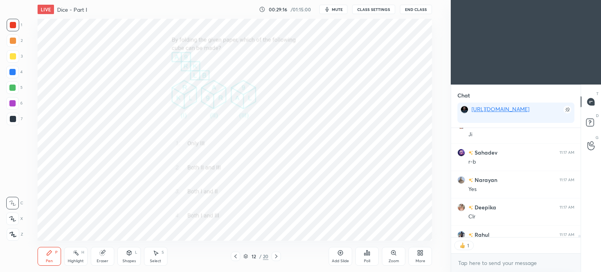
scroll to position [5466, 0]
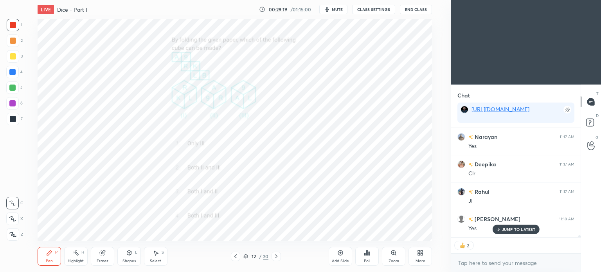
click at [15, 71] on div at bounding box center [12, 72] width 6 height 6
click at [16, 74] on div at bounding box center [12, 72] width 13 height 13
click at [106, 252] on div "Eraser" at bounding box center [102, 256] width 23 height 19
click at [48, 259] on div "Pen" at bounding box center [49, 261] width 7 height 4
click at [74, 259] on div "Highlight" at bounding box center [76, 261] width 16 height 4
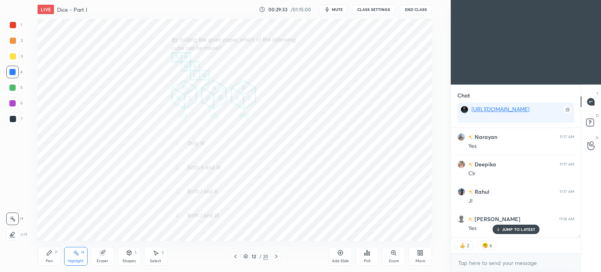
click at [50, 258] on div "Pen P" at bounding box center [49, 256] width 23 height 19
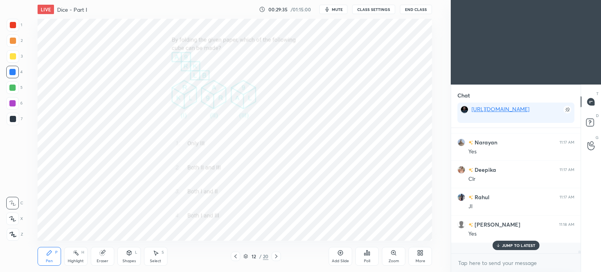
scroll to position [123, 127]
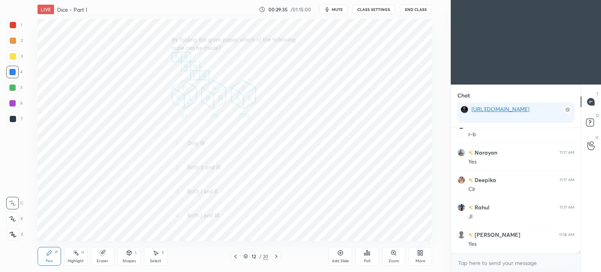
click at [74, 255] on icon at bounding box center [76, 253] width 6 height 6
click at [54, 254] on div "Pen P" at bounding box center [49, 256] width 23 height 19
click at [73, 256] on icon at bounding box center [76, 253] width 6 height 6
click at [49, 259] on div "Pen" at bounding box center [49, 261] width 7 height 4
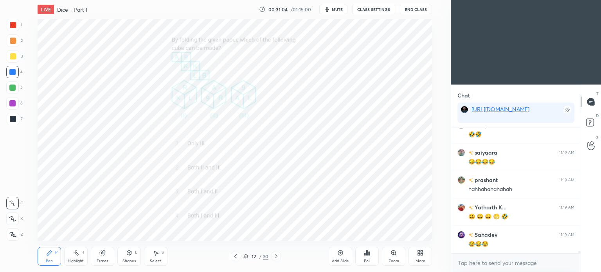
scroll to position [6095, 0]
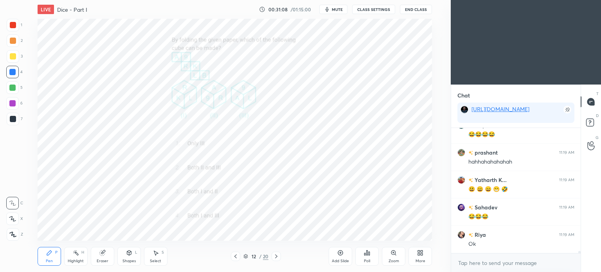
click at [275, 256] on icon at bounding box center [276, 256] width 6 height 6
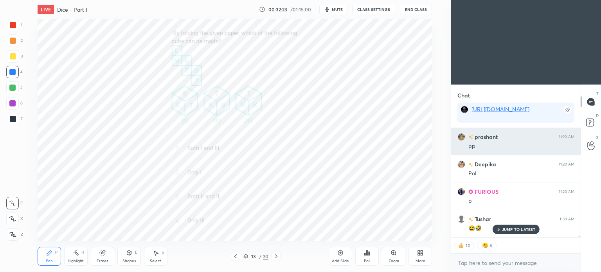
scroll to position [6283, 0]
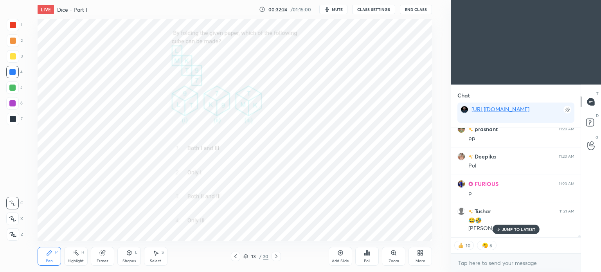
click at [500, 231] on icon at bounding box center [497, 229] width 5 height 5
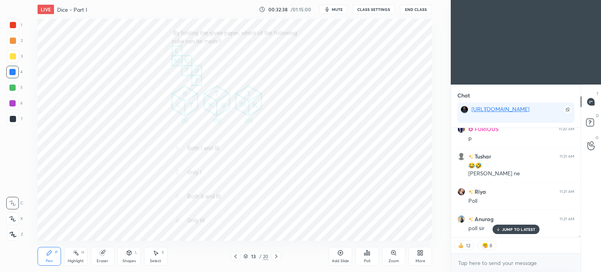
scroll to position [6365, 0]
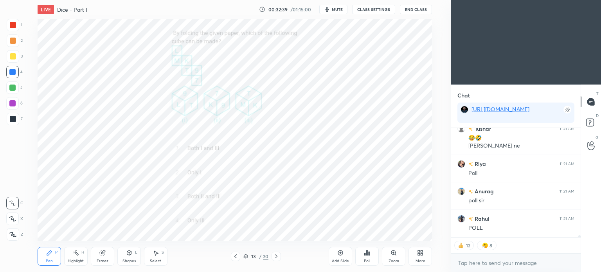
click at [335, 10] on span "mute" at bounding box center [337, 9] width 11 height 5
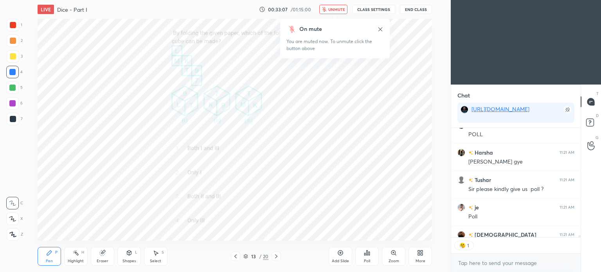
scroll to position [2, 2]
click at [371, 253] on div "Poll" at bounding box center [366, 256] width 23 height 19
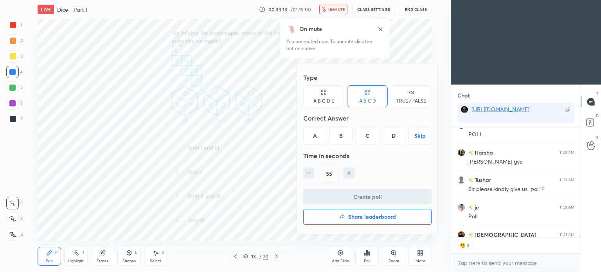
click at [389, 136] on div "D" at bounding box center [393, 135] width 23 height 19
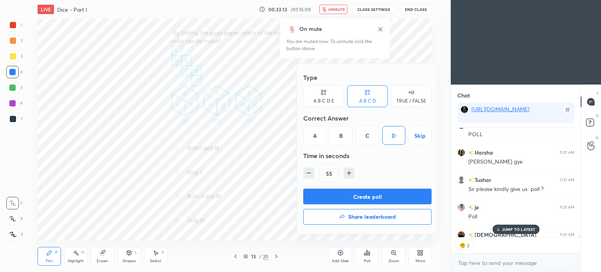
scroll to position [6502, 0]
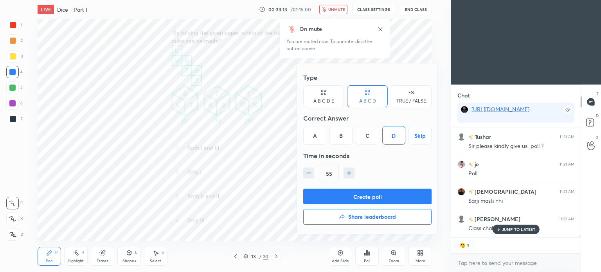
click at [388, 198] on button "Create poll" at bounding box center [367, 197] width 128 height 16
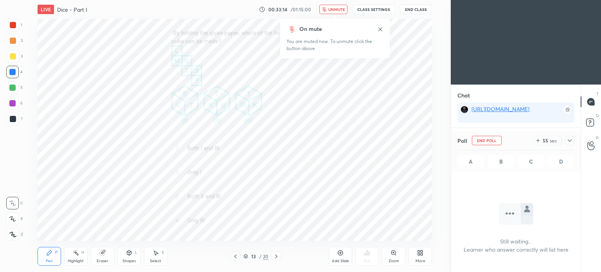
scroll to position [68, 127]
click at [571, 139] on icon at bounding box center [569, 140] width 6 height 6
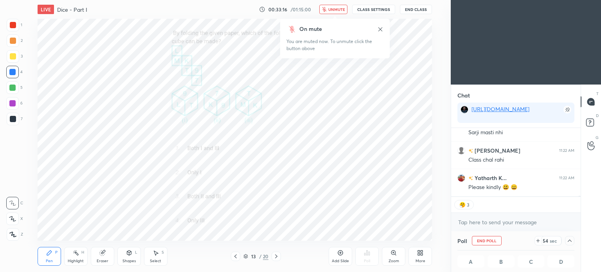
click at [336, 9] on span "unmute" at bounding box center [336, 9] width 17 height 5
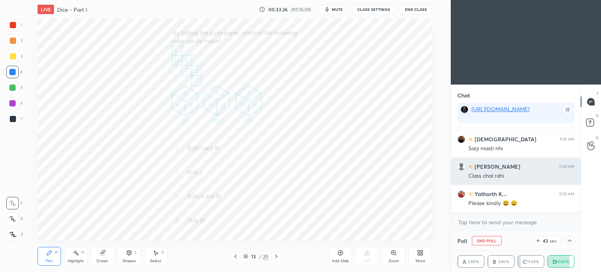
click at [476, 173] on div "Class chal rahi" at bounding box center [521, 176] width 106 height 8
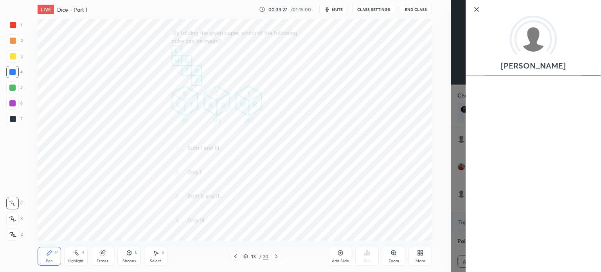
click at [444, 169] on div "Setting up your live class Poll for secs No correct answer Start poll" at bounding box center [234, 130] width 419 height 222
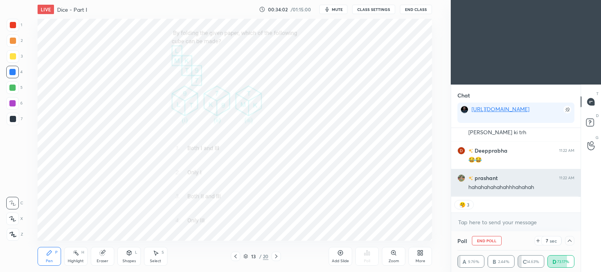
click at [505, 190] on div "[PERSON_NAME] 11:21 AM Sarji masti nhi [PERSON_NAME] 11:22 AM Class chal rahi […" at bounding box center [515, 162] width 129 height 68
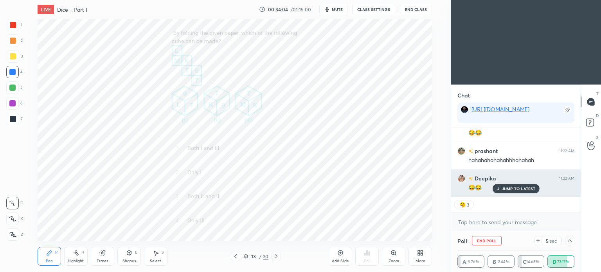
click at [501, 189] on div "JUMP TO LATEST" at bounding box center [515, 188] width 47 height 9
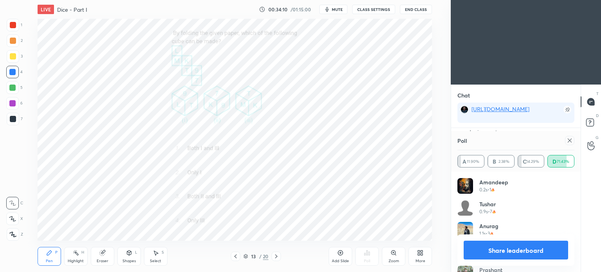
click at [570, 140] on icon at bounding box center [569, 140] width 6 height 6
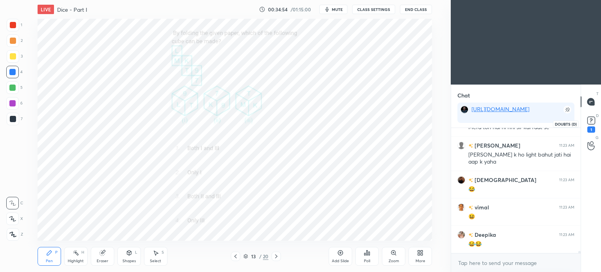
click at [589, 122] on rect at bounding box center [590, 120] width 7 height 7
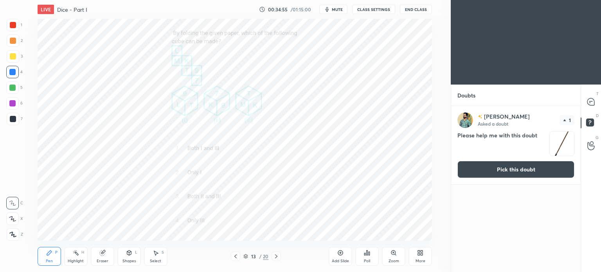
click at [549, 166] on button "Pick this doubt" at bounding box center [515, 169] width 117 height 17
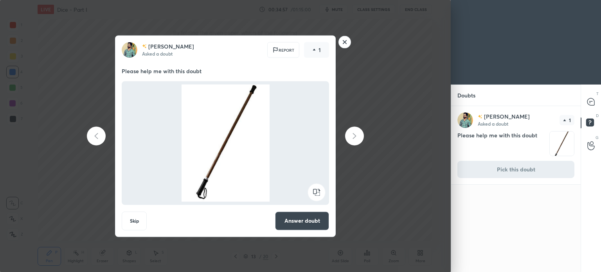
click at [343, 44] on rect at bounding box center [345, 42] width 12 height 12
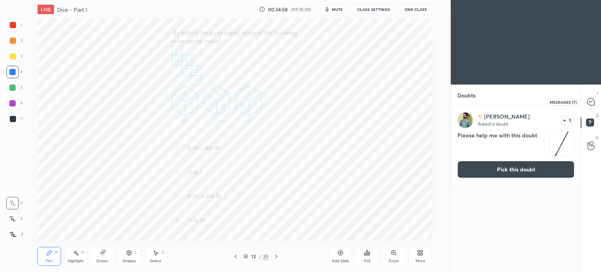
click at [585, 101] on div at bounding box center [591, 102] width 16 height 14
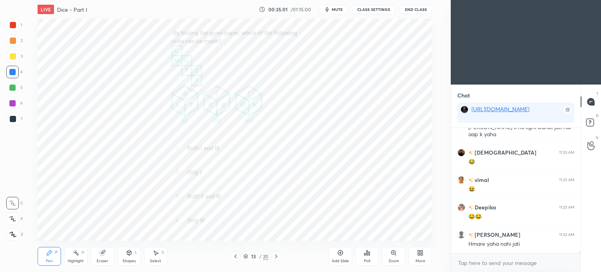
click at [14, 23] on div at bounding box center [13, 25] width 6 height 6
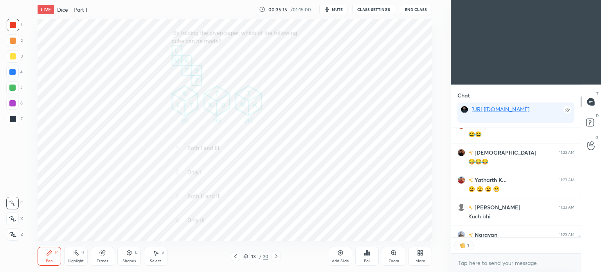
scroll to position [7521, 0]
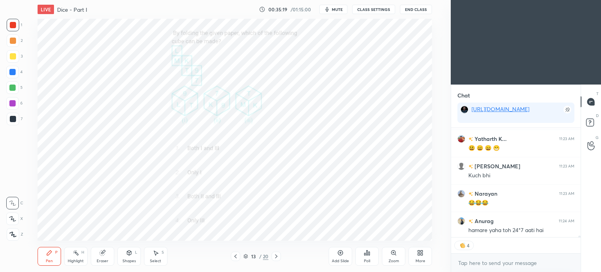
click at [17, 75] on div at bounding box center [12, 72] width 13 height 13
click at [18, 73] on div at bounding box center [12, 72] width 13 height 13
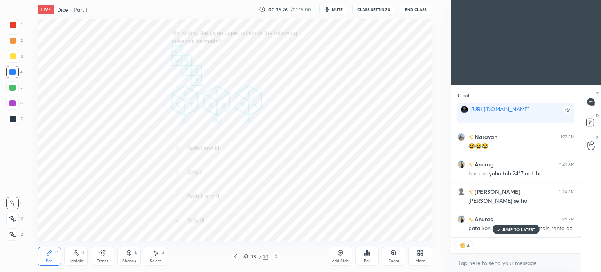
scroll to position [7562, 0]
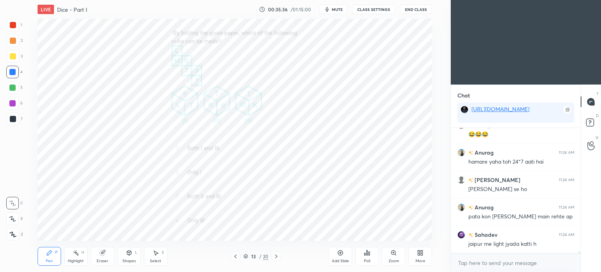
click at [9, 27] on div at bounding box center [13, 25] width 13 height 13
click at [12, 25] on div at bounding box center [13, 25] width 6 height 6
click at [75, 256] on div "Highlight H" at bounding box center [75, 256] width 23 height 19
click at [106, 255] on div "Eraser" at bounding box center [102, 256] width 23 height 19
click at [49, 258] on div "Pen P" at bounding box center [49, 256] width 23 height 19
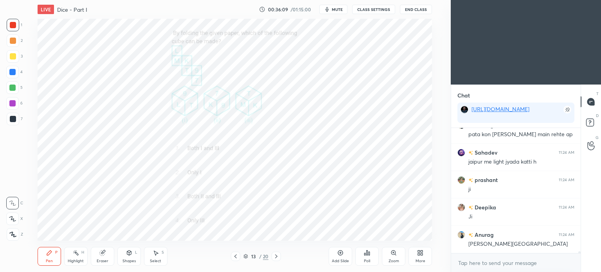
scroll to position [7699, 0]
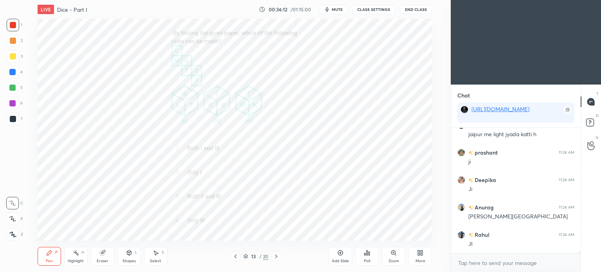
click at [10, 74] on div at bounding box center [12, 72] width 6 height 6
click at [12, 74] on div at bounding box center [12, 72] width 6 height 6
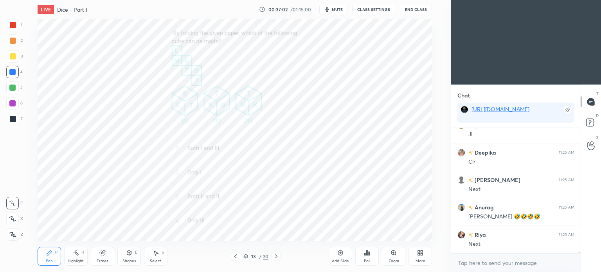
scroll to position [8000, 0]
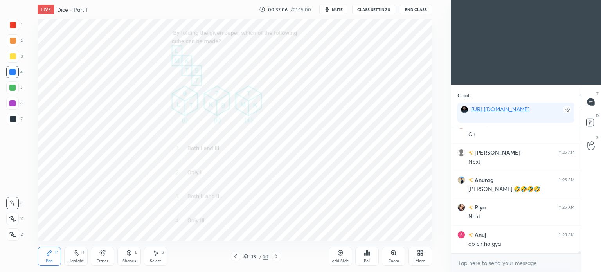
click at [274, 254] on icon at bounding box center [276, 256] width 6 height 6
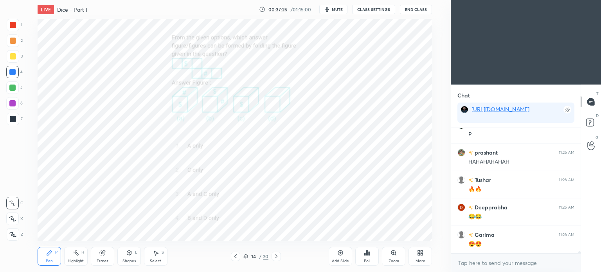
scroll to position [8274, 0]
click at [367, 253] on icon at bounding box center [366, 252] width 1 height 5
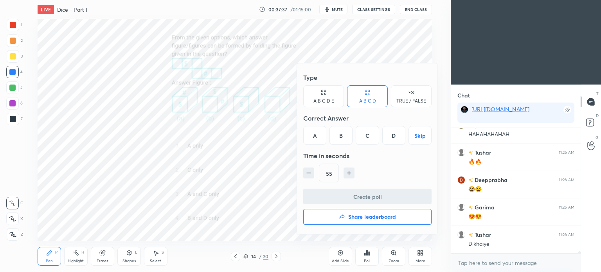
click at [370, 255] on div at bounding box center [300, 136] width 601 height 272
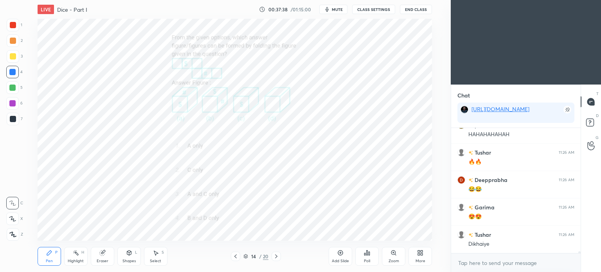
click at [366, 251] on icon at bounding box center [366, 252] width 1 height 5
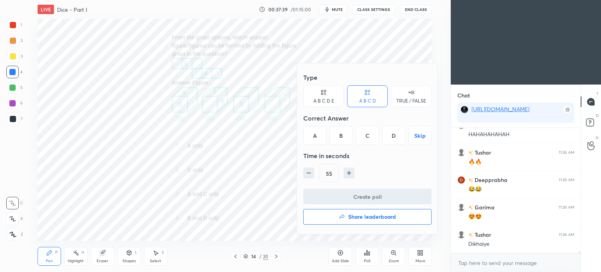
click at [339, 133] on div "B" at bounding box center [340, 135] width 23 height 19
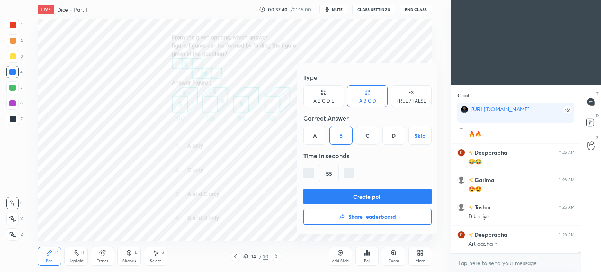
click at [371, 197] on button "Create poll" at bounding box center [367, 197] width 128 height 16
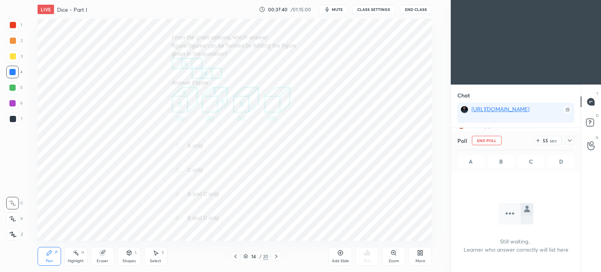
scroll to position [82, 127]
click at [570, 142] on icon at bounding box center [569, 140] width 6 height 6
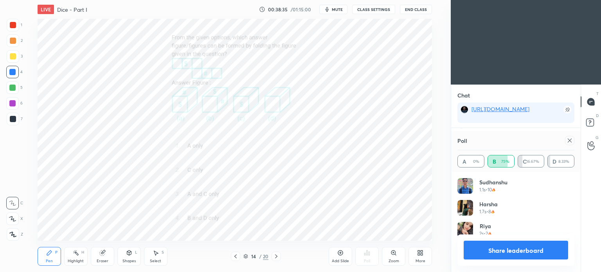
scroll to position [91, 115]
click at [568, 142] on icon at bounding box center [569, 140] width 6 height 6
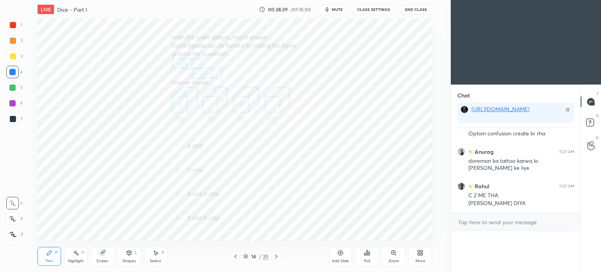
scroll to position [2, 2]
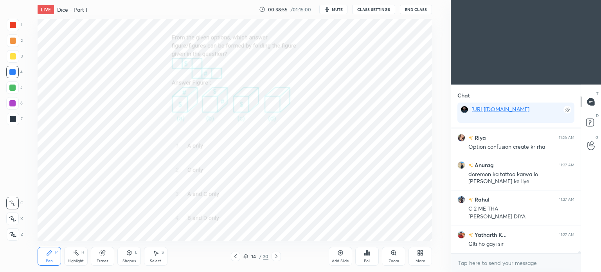
click at [15, 25] on div at bounding box center [13, 25] width 6 height 6
click at [16, 26] on div at bounding box center [13, 25] width 13 height 13
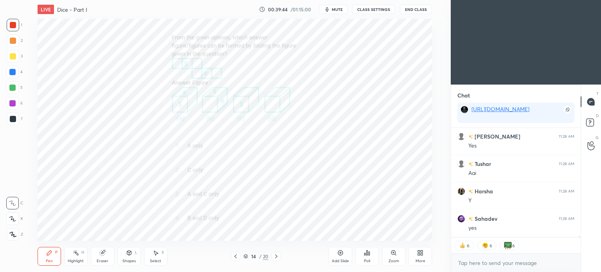
scroll to position [8881, 0]
click at [278, 253] on icon at bounding box center [276, 256] width 6 height 6
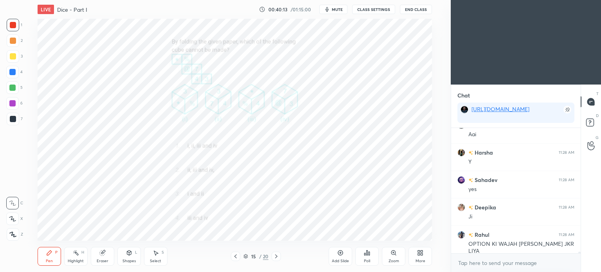
click at [370, 254] on icon at bounding box center [367, 253] width 6 height 6
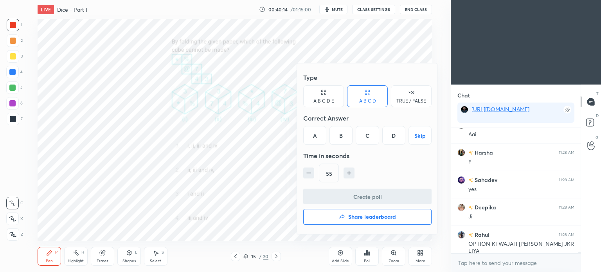
click at [397, 135] on div "D" at bounding box center [393, 135] width 23 height 19
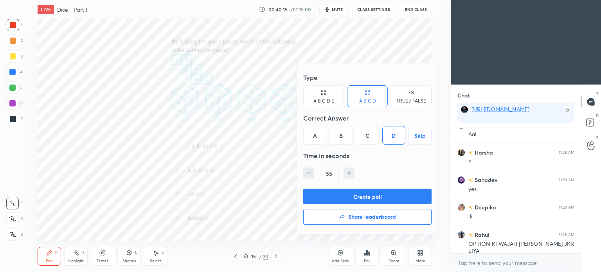
click at [402, 192] on button "Create poll" at bounding box center [367, 197] width 128 height 16
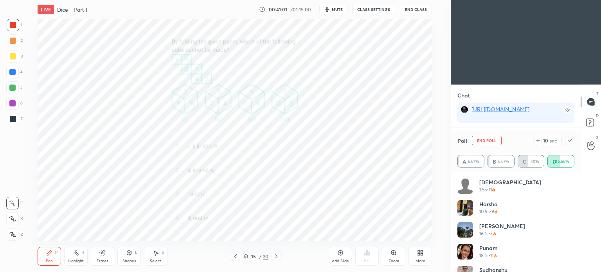
scroll to position [9098, 0]
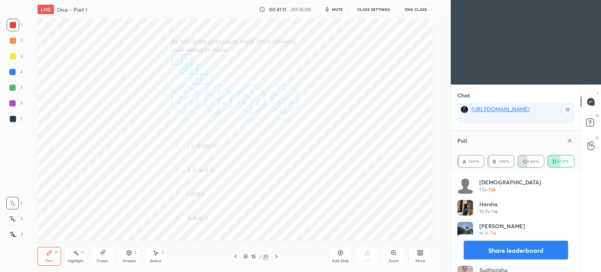
click at [570, 140] on icon at bounding box center [569, 140] width 6 height 6
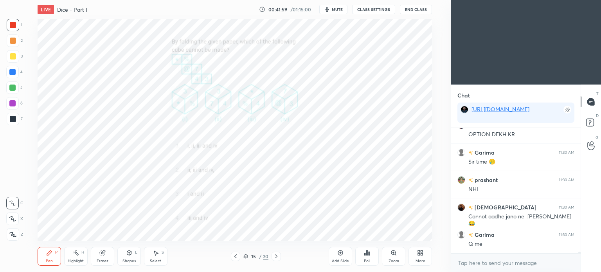
scroll to position [9365, 0]
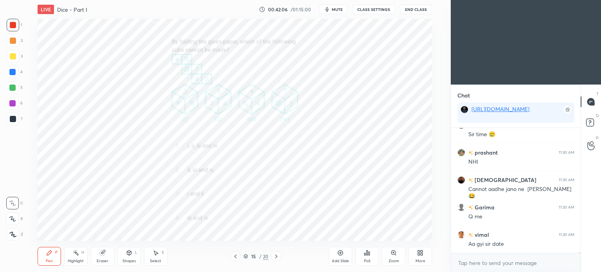
click at [10, 122] on div at bounding box center [13, 119] width 6 height 6
click at [13, 122] on div at bounding box center [13, 119] width 13 height 13
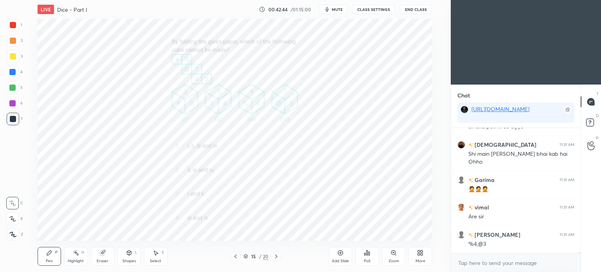
scroll to position [9647, 0]
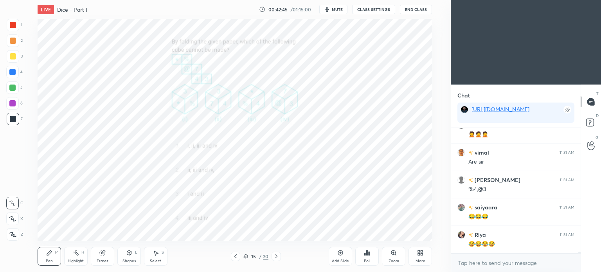
click at [13, 90] on div at bounding box center [12, 87] width 6 height 6
click at [13, 94] on div "5" at bounding box center [14, 89] width 16 height 16
click at [76, 258] on div "Highlight H" at bounding box center [75, 256] width 23 height 19
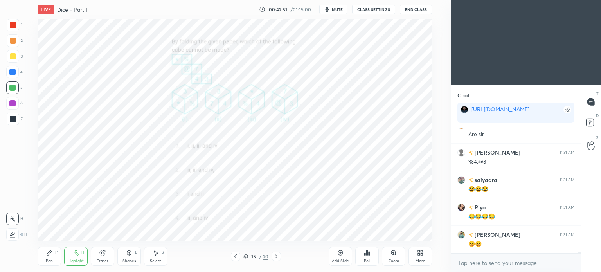
click at [104, 258] on div "Eraser" at bounding box center [102, 256] width 23 height 19
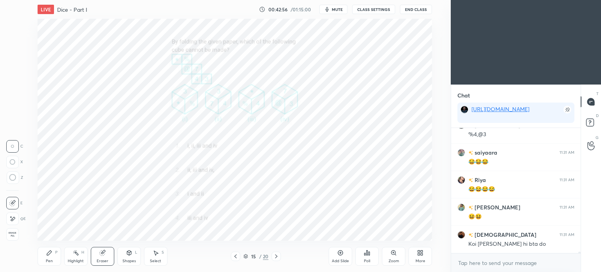
click at [50, 256] on div "Pen P" at bounding box center [49, 256] width 23 height 19
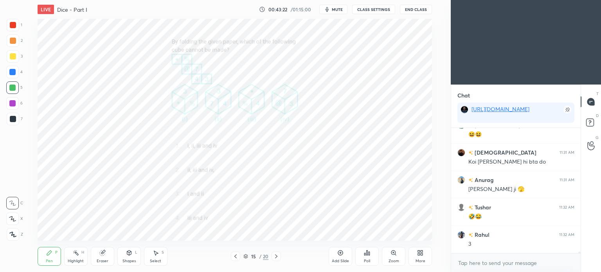
scroll to position [9818, 0]
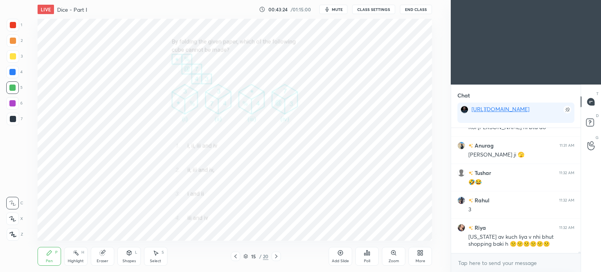
click at [12, 72] on div at bounding box center [12, 72] width 6 height 6
click at [12, 73] on div at bounding box center [12, 72] width 6 height 6
click at [70, 255] on div "Highlight H" at bounding box center [75, 256] width 23 height 19
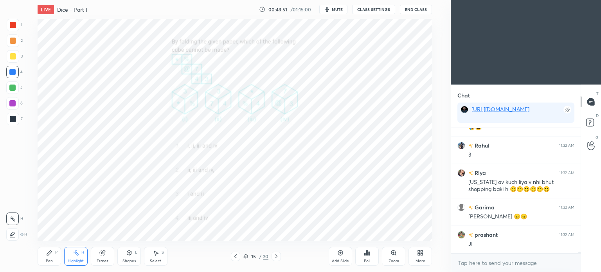
scroll to position [9900, 0]
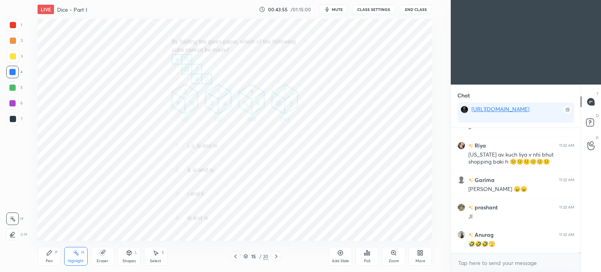
click at [47, 255] on icon at bounding box center [49, 252] width 5 height 5
click at [82, 256] on div "Highlight H" at bounding box center [75, 256] width 23 height 19
click at [47, 257] on div "Pen P" at bounding box center [49, 256] width 23 height 19
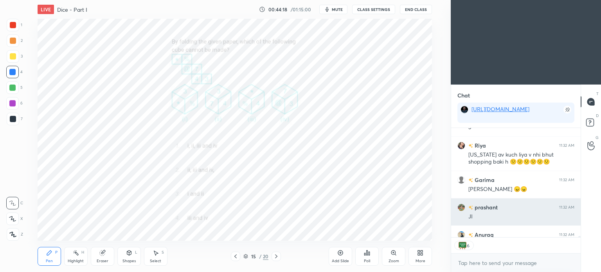
scroll to position [9916, 0]
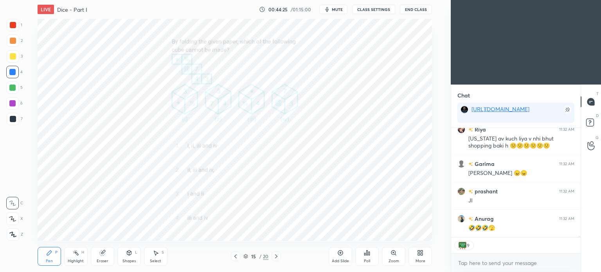
click at [72, 256] on div "Highlight H" at bounding box center [75, 256] width 23 height 19
click at [45, 259] on div "Pen P" at bounding box center [49, 256] width 23 height 19
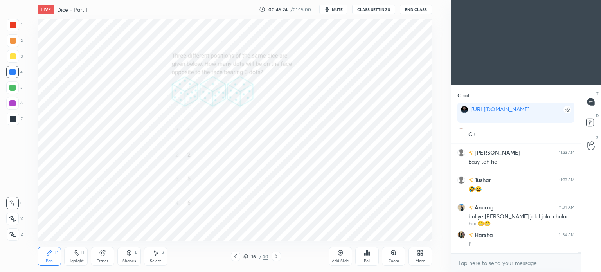
scroll to position [10174, 0]
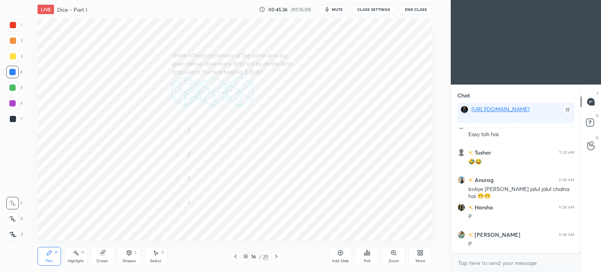
click at [363, 256] on div "Poll" at bounding box center [366, 256] width 23 height 19
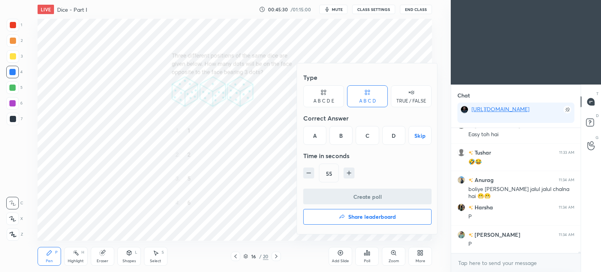
click at [395, 140] on div "D" at bounding box center [393, 135] width 23 height 19
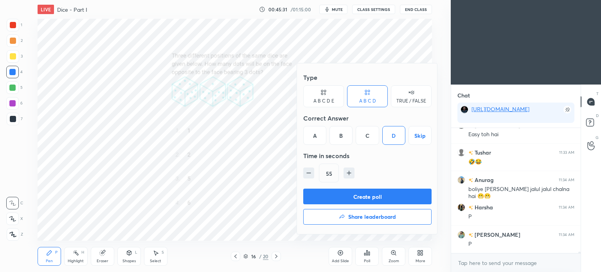
click at [407, 192] on button "Create poll" at bounding box center [367, 197] width 128 height 16
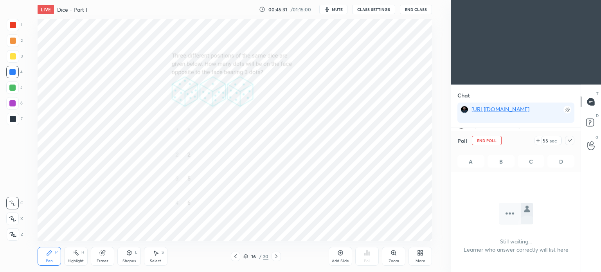
scroll to position [2, 2]
click at [565, 142] on div at bounding box center [569, 140] width 9 height 9
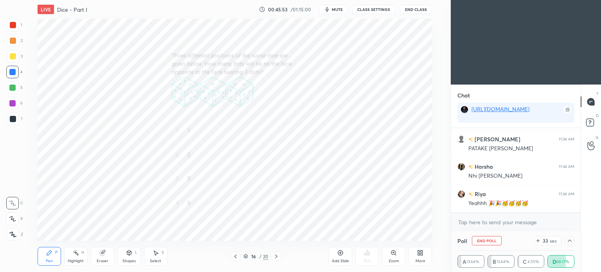
scroll to position [10324, 0]
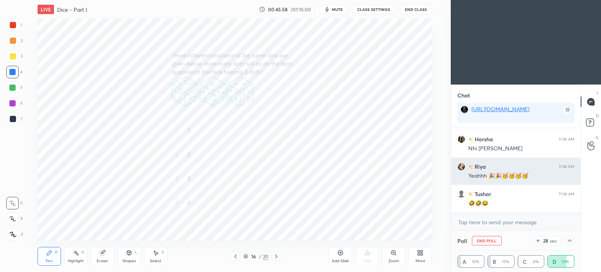
click at [459, 172] on div "[PERSON_NAME] 11:34 AM Yeahhh 🎉🎉🥳🥳🥳🥳" at bounding box center [515, 171] width 129 height 27
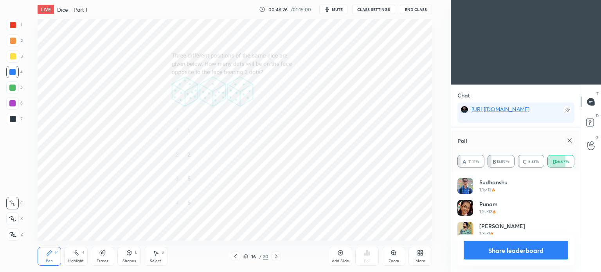
scroll to position [0, 0]
click at [570, 142] on icon at bounding box center [569, 140] width 6 height 6
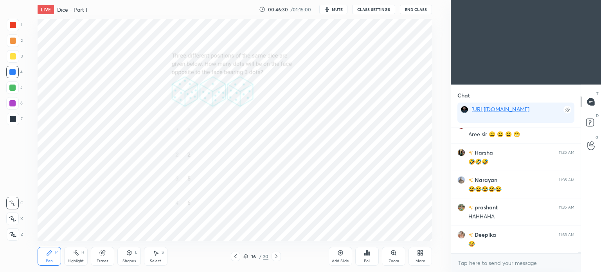
click at [14, 233] on icon at bounding box center [12, 234] width 7 height 5
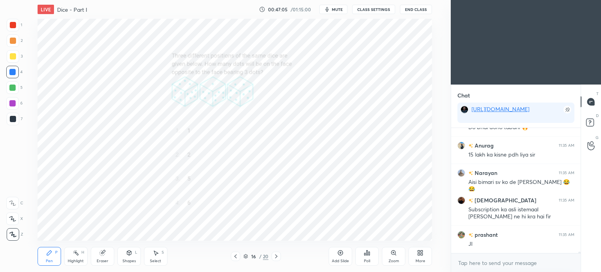
click at [10, 87] on div at bounding box center [12, 87] width 6 height 6
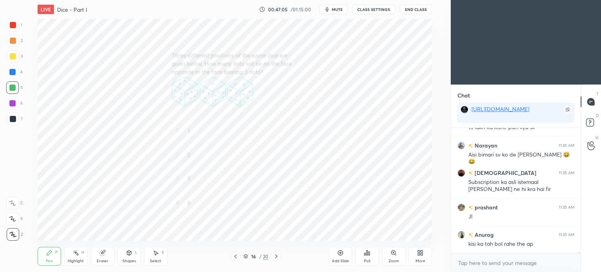
click at [14, 87] on div at bounding box center [12, 87] width 6 height 6
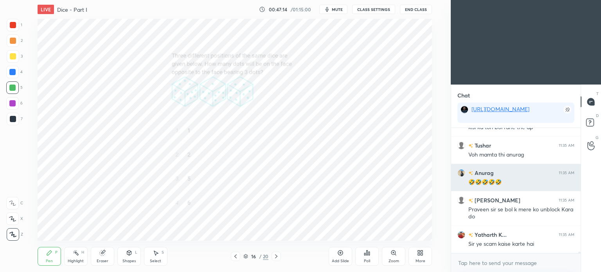
click at [488, 164] on div "Anurag 11:35 AM 🤣🤣🤣🤣🤣" at bounding box center [515, 177] width 129 height 27
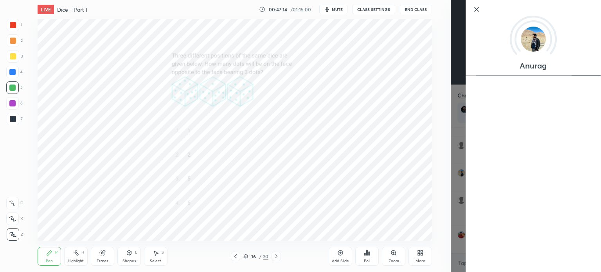
click at [438, 178] on div "Setting up your live class Poll for secs No correct answer Start poll" at bounding box center [234, 130] width 419 height 222
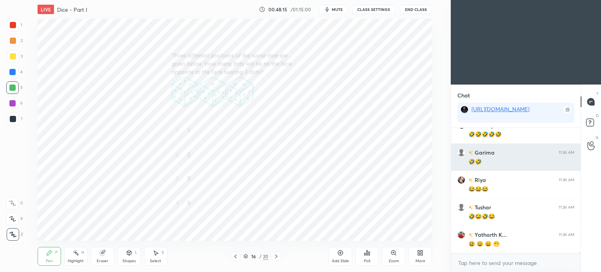
scroll to position [11469, 0]
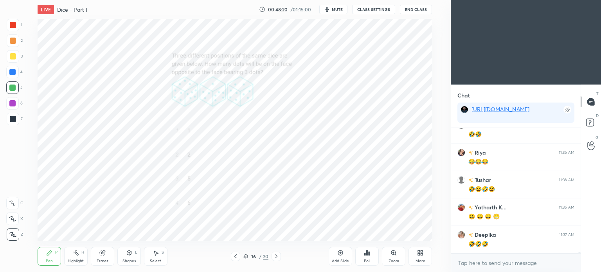
click at [16, 119] on div at bounding box center [13, 119] width 13 height 13
click at [14, 122] on div at bounding box center [13, 119] width 6 height 6
click at [14, 123] on div at bounding box center [13, 119] width 13 height 13
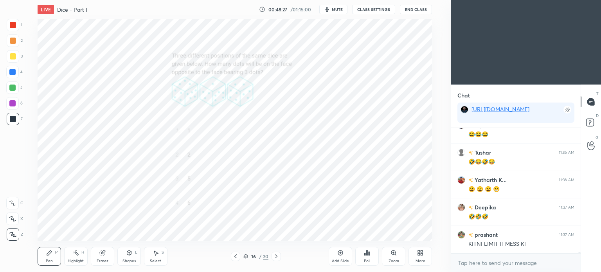
scroll to position [11524, 0]
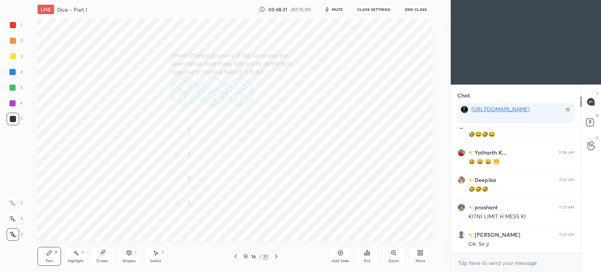
click at [11, 27] on div at bounding box center [13, 25] width 6 height 6
click at [11, 31] on div at bounding box center [13, 25] width 13 height 13
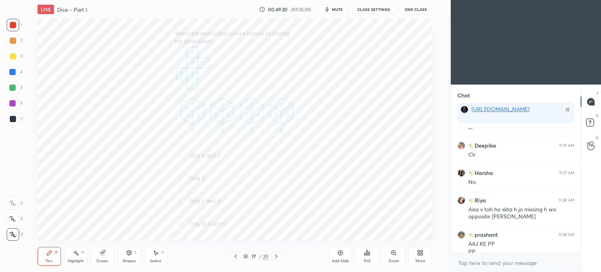
scroll to position [11730, 0]
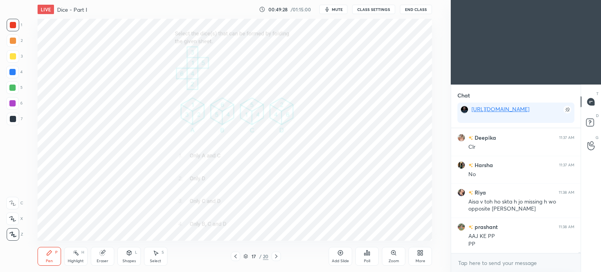
click at [371, 250] on div "Poll" at bounding box center [366, 256] width 23 height 19
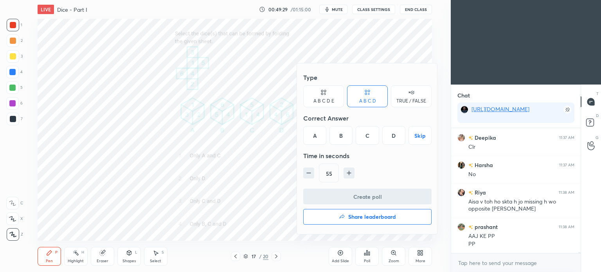
click at [366, 135] on div "C" at bounding box center [367, 135] width 23 height 19
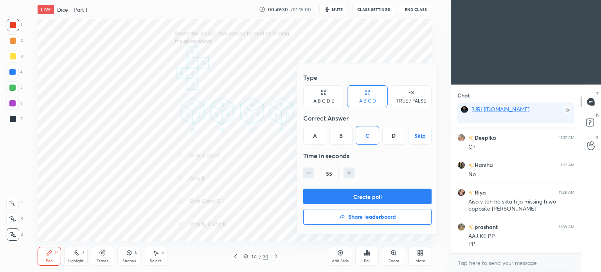
click at [392, 195] on button "Create poll" at bounding box center [367, 197] width 128 height 16
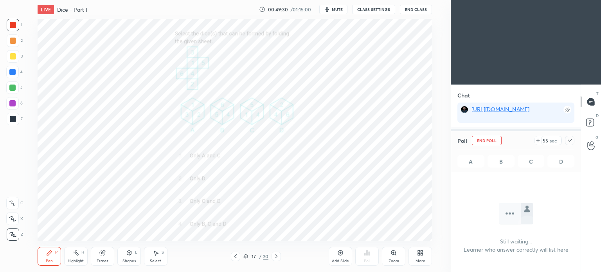
scroll to position [101, 127]
click at [569, 137] on icon at bounding box center [569, 140] width 6 height 6
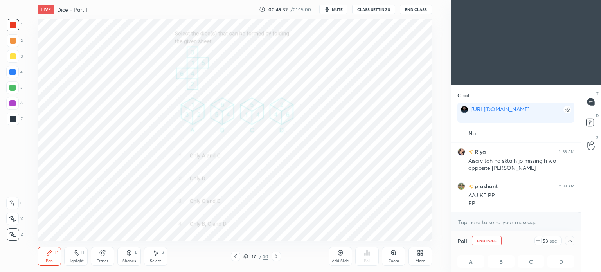
scroll to position [0, 2]
click at [247, 255] on icon at bounding box center [245, 256] width 5 height 5
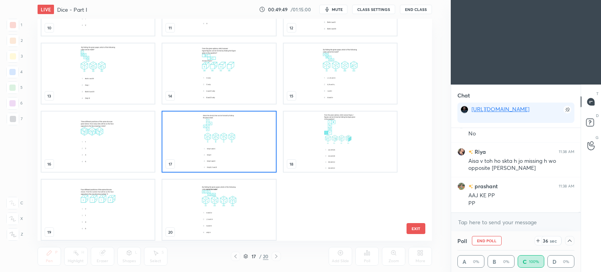
scroll to position [255, 0]
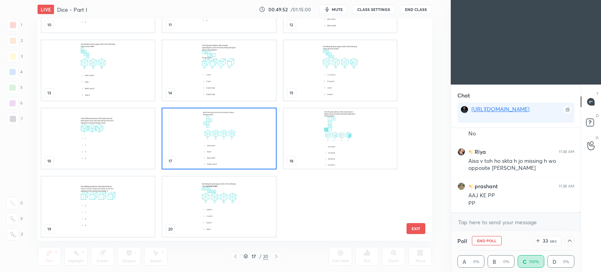
click at [259, 144] on img "grid" at bounding box center [218, 138] width 113 height 60
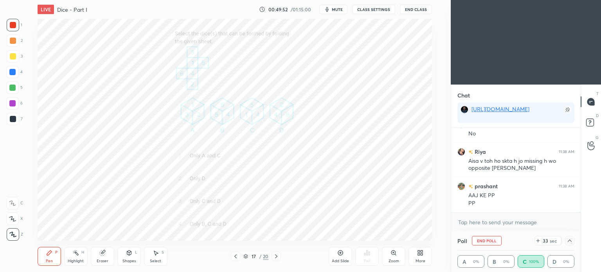
click at [258, 146] on img "grid" at bounding box center [218, 138] width 113 height 60
click at [569, 241] on icon at bounding box center [569, 240] width 4 height 2
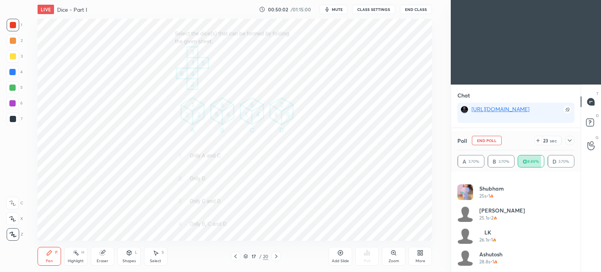
scroll to position [11779, 0]
click at [569, 141] on icon at bounding box center [569, 140] width 4 height 2
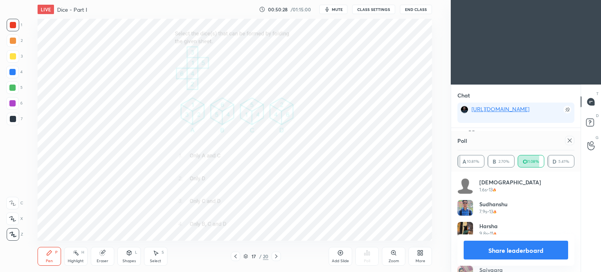
click at [571, 142] on icon at bounding box center [569, 140] width 6 height 6
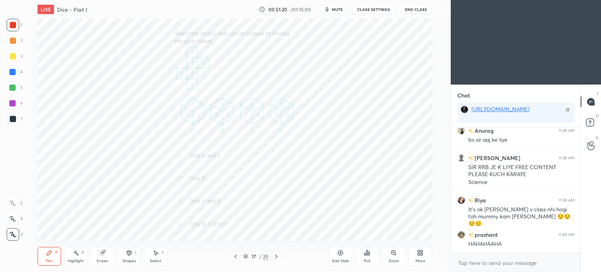
click at [10, 73] on div at bounding box center [12, 72] width 6 height 6
click at [13, 74] on div at bounding box center [12, 72] width 6 height 6
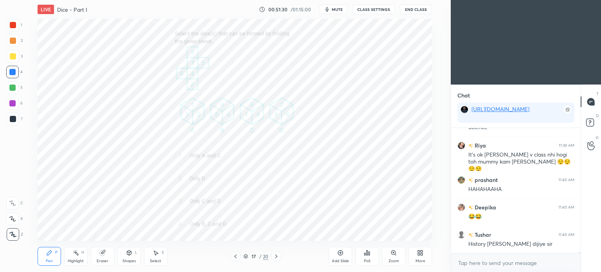
click at [72, 258] on div "Highlight H" at bounding box center [75, 256] width 23 height 19
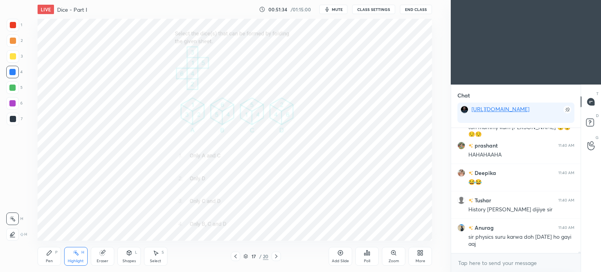
click at [51, 255] on icon at bounding box center [49, 253] width 6 height 6
click at [79, 256] on div "Highlight H" at bounding box center [75, 256] width 23 height 19
click at [50, 255] on icon at bounding box center [49, 253] width 6 height 6
click at [74, 259] on div "Highlight" at bounding box center [76, 261] width 16 height 4
click at [47, 262] on div "Pen" at bounding box center [49, 261] width 7 height 4
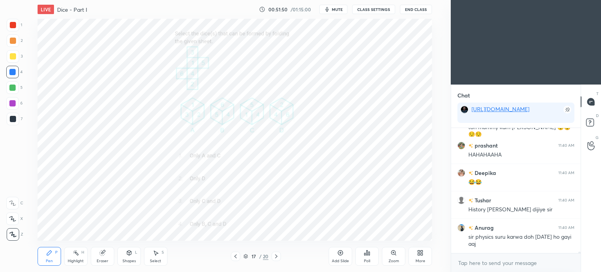
click at [80, 255] on div "Highlight H" at bounding box center [75, 256] width 23 height 19
click at [50, 256] on div "Pen P" at bounding box center [49, 256] width 23 height 19
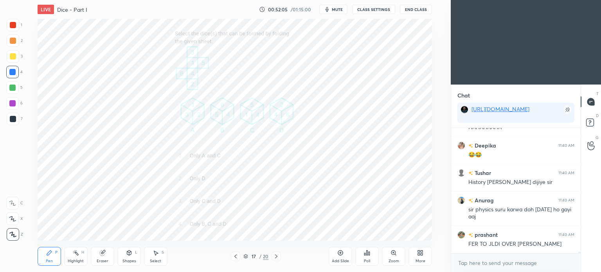
click at [279, 254] on div at bounding box center [275, 255] width 9 height 9
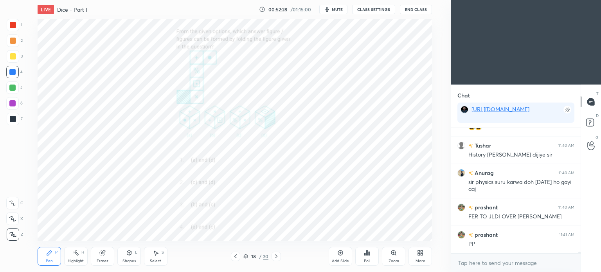
click at [366, 253] on icon at bounding box center [366, 252] width 1 height 5
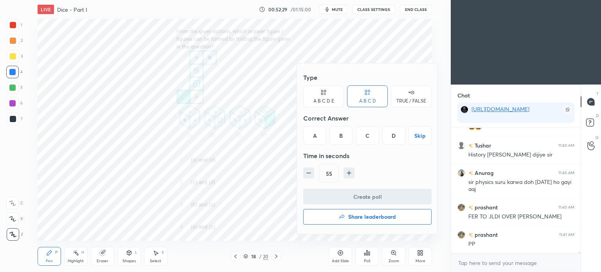
click at [315, 138] on div "A" at bounding box center [314, 135] width 23 height 19
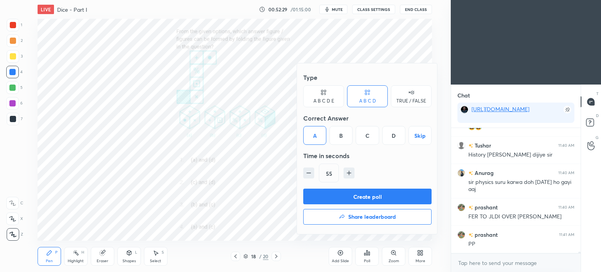
click at [394, 199] on button "Create poll" at bounding box center [367, 197] width 128 height 16
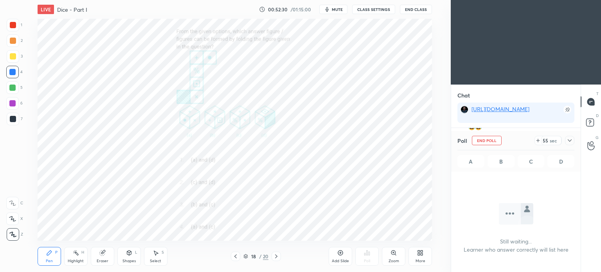
scroll to position [101, 127]
click at [569, 138] on icon at bounding box center [569, 140] width 6 height 6
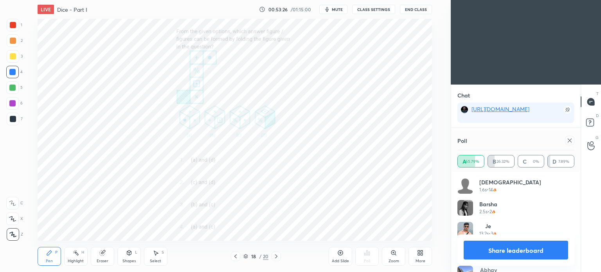
scroll to position [9623, 0]
click at [569, 139] on icon at bounding box center [569, 140] width 6 height 6
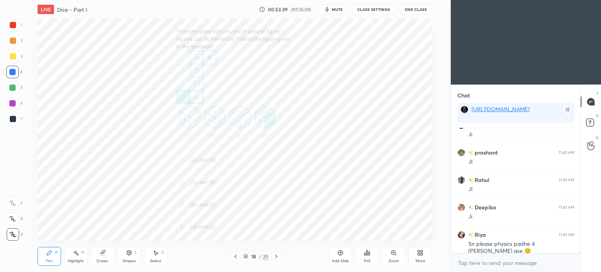
scroll to position [9692, 0]
click at [16, 28] on div at bounding box center [13, 25] width 13 height 13
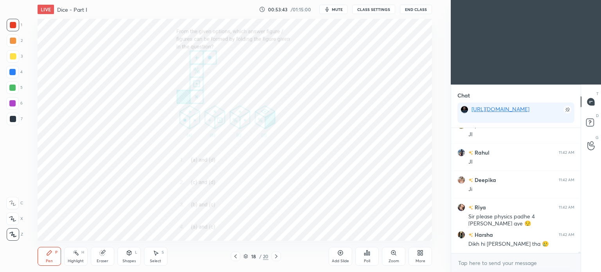
click at [16, 31] on div at bounding box center [13, 25] width 13 height 13
click at [17, 31] on div at bounding box center [13, 25] width 13 height 13
click at [13, 29] on div at bounding box center [13, 25] width 13 height 13
click at [13, 28] on div at bounding box center [13, 25] width 13 height 13
click at [12, 31] on div "1" at bounding box center [15, 27] width 16 height 16
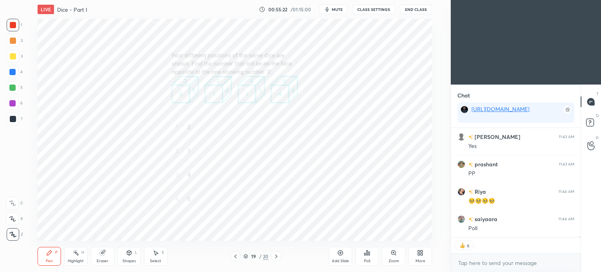
scroll to position [9899, 0]
click at [362, 255] on div "Poll" at bounding box center [366, 256] width 23 height 19
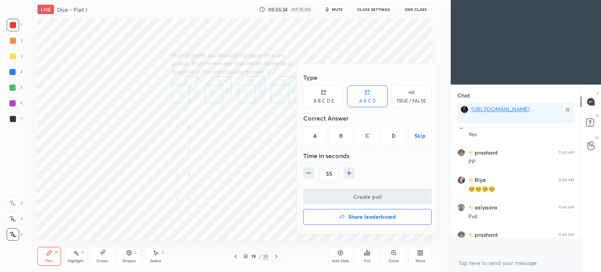
scroll to position [2, 2]
click at [371, 136] on div "C" at bounding box center [367, 135] width 23 height 19
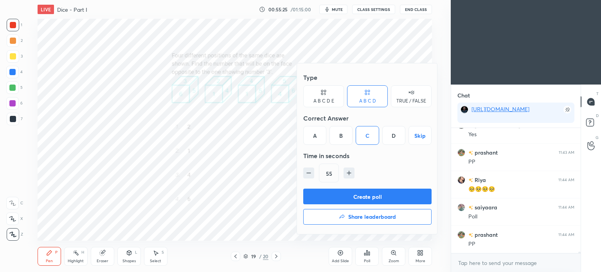
click at [374, 192] on button "Create poll" at bounding box center [367, 197] width 128 height 16
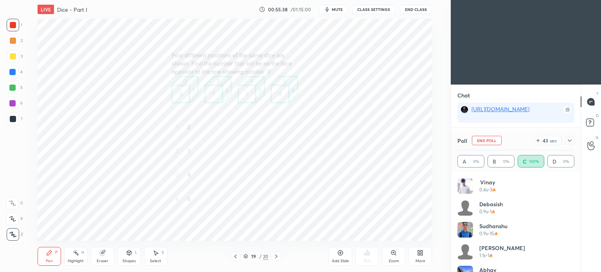
scroll to position [9979, 0]
click at [569, 142] on icon at bounding box center [569, 140] width 6 height 6
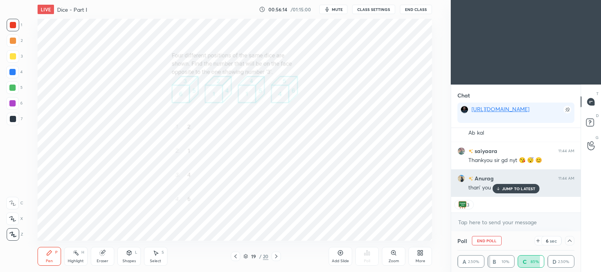
click at [514, 185] on div "JUMP TO LATEST" at bounding box center [515, 188] width 47 height 9
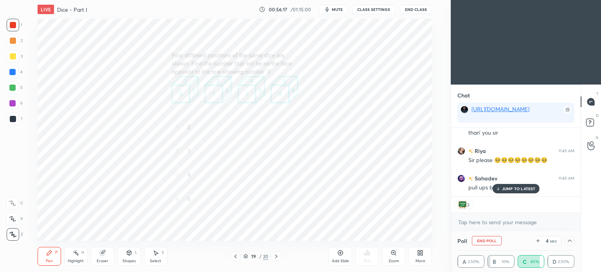
click at [508, 186] on p "JUMP TO LATEST" at bounding box center [519, 188] width 34 height 5
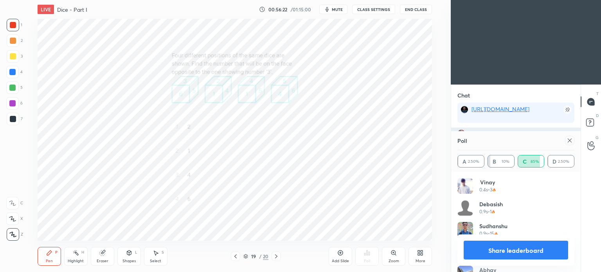
click at [568, 140] on icon at bounding box center [569, 140] width 6 height 6
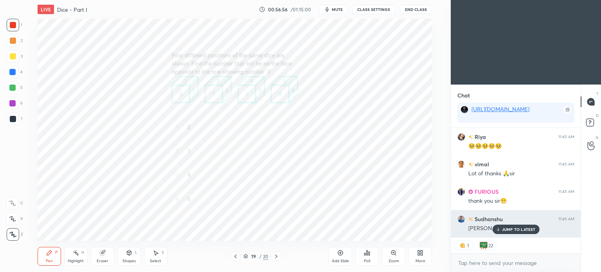
click at [501, 228] on div "JUMP TO LATEST" at bounding box center [515, 228] width 47 height 9
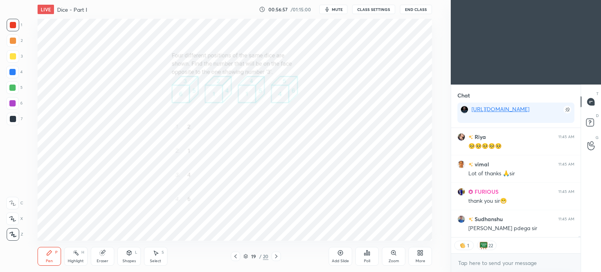
click at [277, 257] on icon at bounding box center [276, 256] width 6 height 6
click at [375, 257] on div "Poll" at bounding box center [366, 256] width 23 height 19
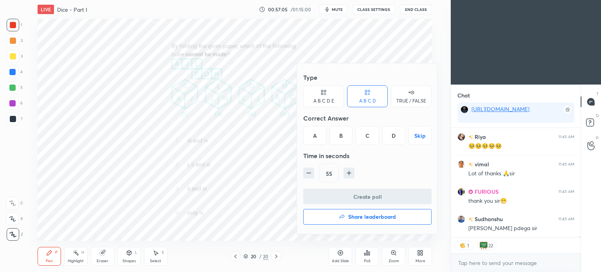
click at [315, 135] on div "A" at bounding box center [314, 135] width 23 height 19
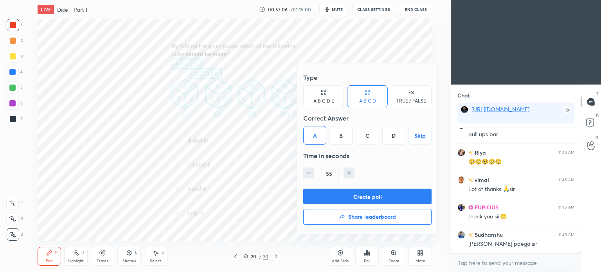
click at [378, 202] on button "Create poll" at bounding box center [367, 197] width 128 height 16
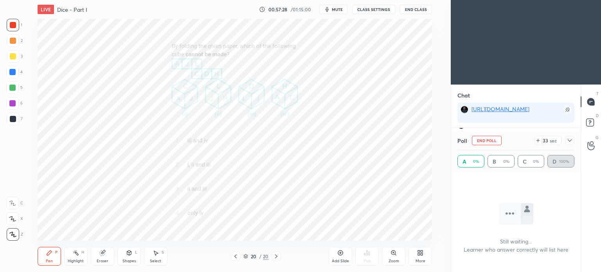
click at [569, 138] on icon at bounding box center [569, 140] width 6 height 6
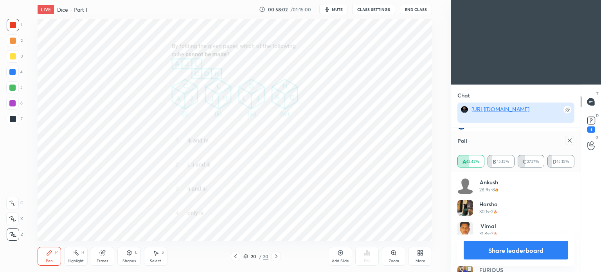
scroll to position [9961, 0]
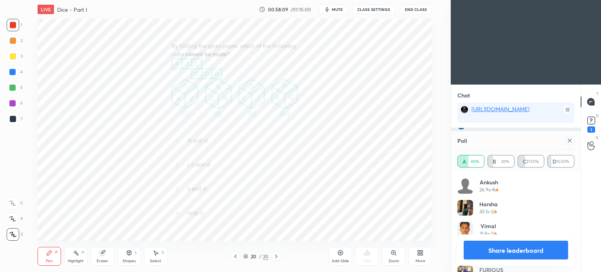
click at [567, 140] on icon at bounding box center [569, 140] width 6 height 6
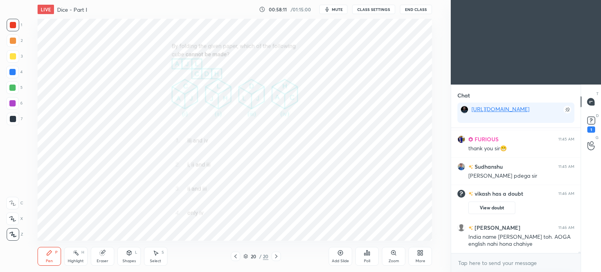
scroll to position [9947, 0]
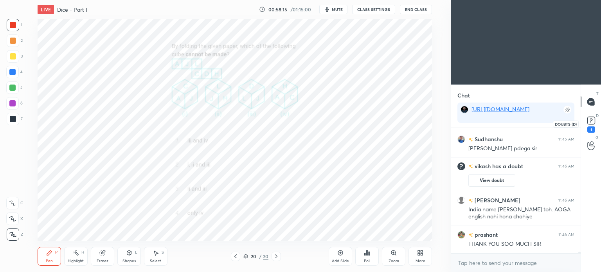
click at [592, 120] on rect at bounding box center [590, 120] width 7 height 7
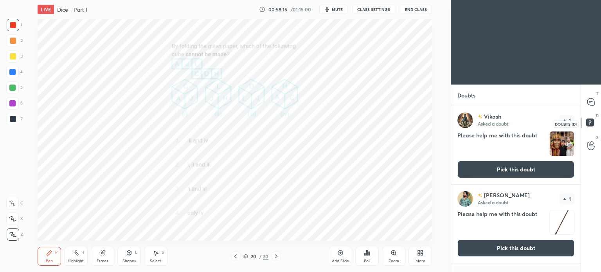
scroll to position [163, 127]
click at [543, 167] on button "Pick this doubt" at bounding box center [515, 169] width 117 height 17
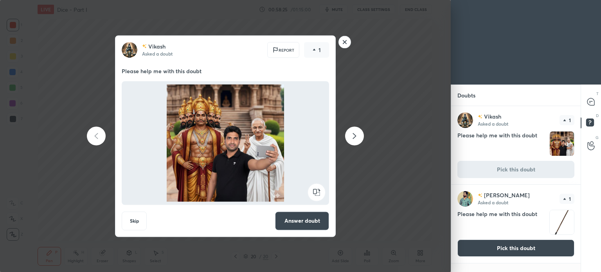
click at [345, 45] on rect at bounding box center [345, 42] width 12 height 12
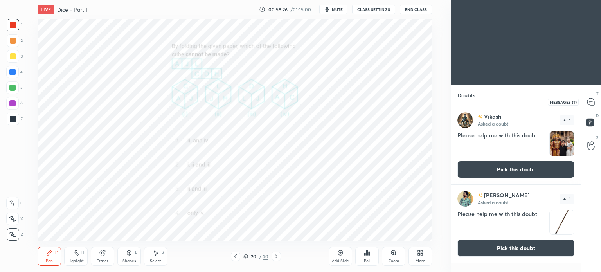
click at [590, 101] on icon at bounding box center [590, 101] width 7 height 7
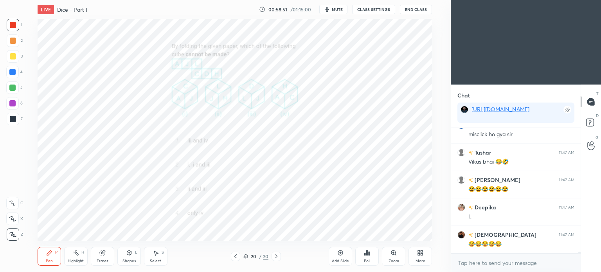
click at [11, 119] on div at bounding box center [13, 119] width 6 height 6
click at [13, 122] on div at bounding box center [13, 119] width 13 height 13
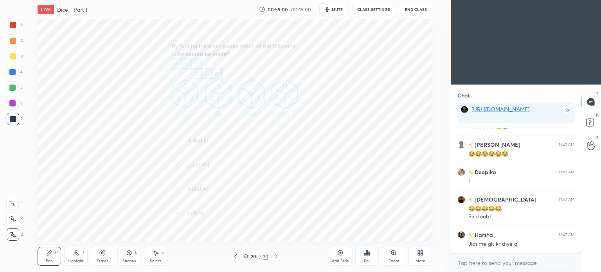
click at [78, 260] on div "Highlight" at bounding box center [76, 261] width 16 height 4
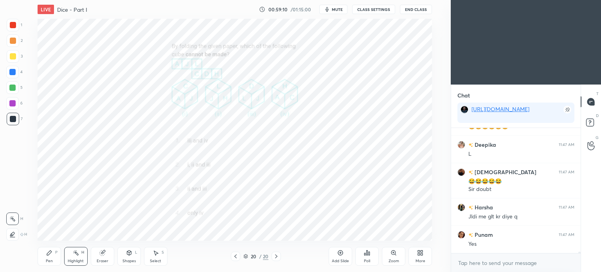
scroll to position [10116, 0]
click at [54, 257] on div "Pen P" at bounding box center [49, 256] width 23 height 19
click at [337, 9] on span "mute" at bounding box center [337, 9] width 11 height 5
click at [338, 10] on span "unmute" at bounding box center [336, 9] width 17 height 5
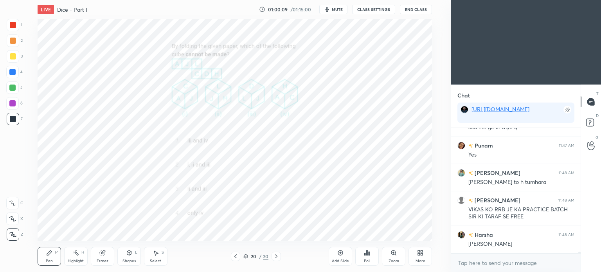
scroll to position [10216, 0]
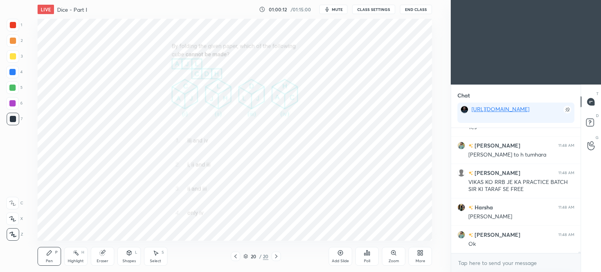
click at [363, 254] on div "Poll" at bounding box center [366, 256] width 23 height 19
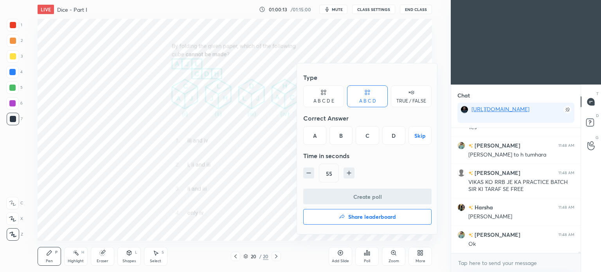
click at [361, 217] on h4 "Share leaderboard" at bounding box center [372, 216] width 48 height 5
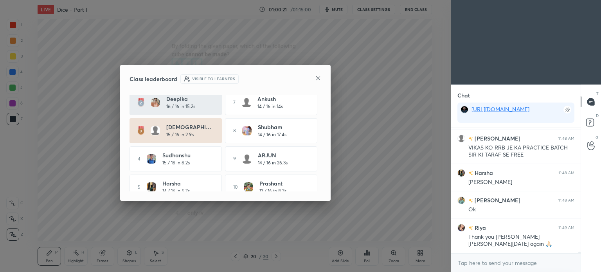
scroll to position [43, 0]
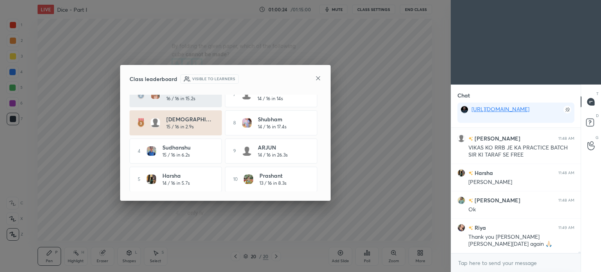
click at [317, 76] on icon at bounding box center [318, 78] width 6 height 6
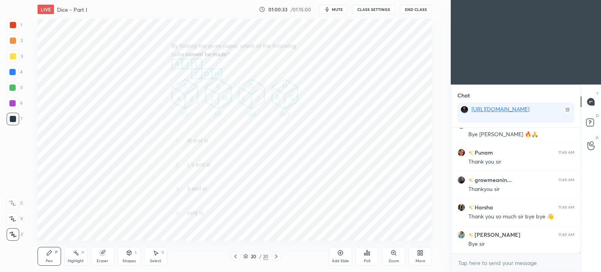
scroll to position [10470, 0]
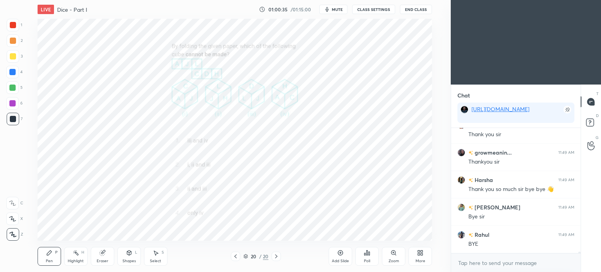
click at [411, 9] on button "End Class" at bounding box center [416, 9] width 32 height 9
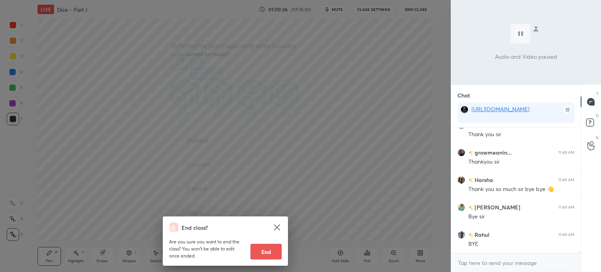
click at [270, 245] on button "End" at bounding box center [265, 252] width 31 height 16
type textarea "x"
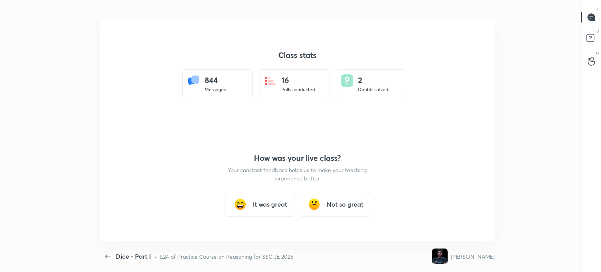
scroll to position [3, 0]
